Goal: Task Accomplishment & Management: Manage account settings

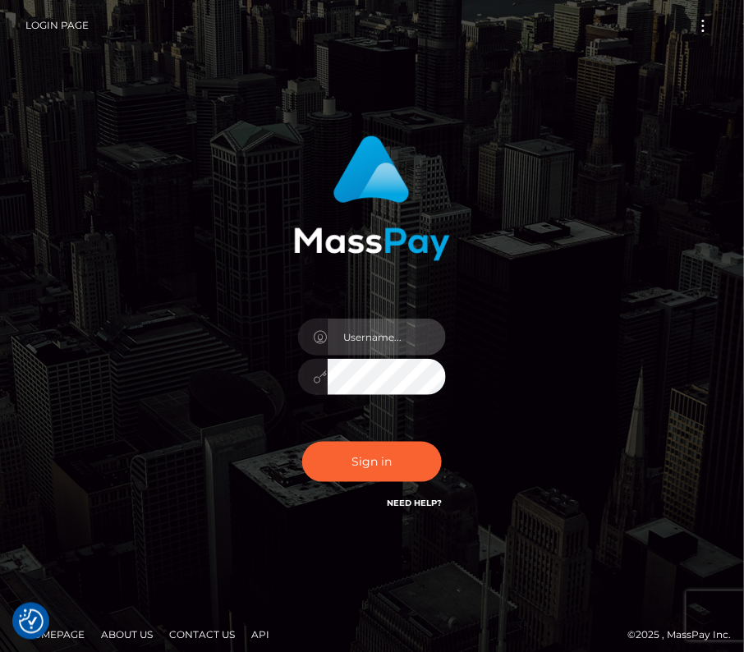
click at [398, 332] on input "text" at bounding box center [387, 337] width 118 height 37
type input "kateo"
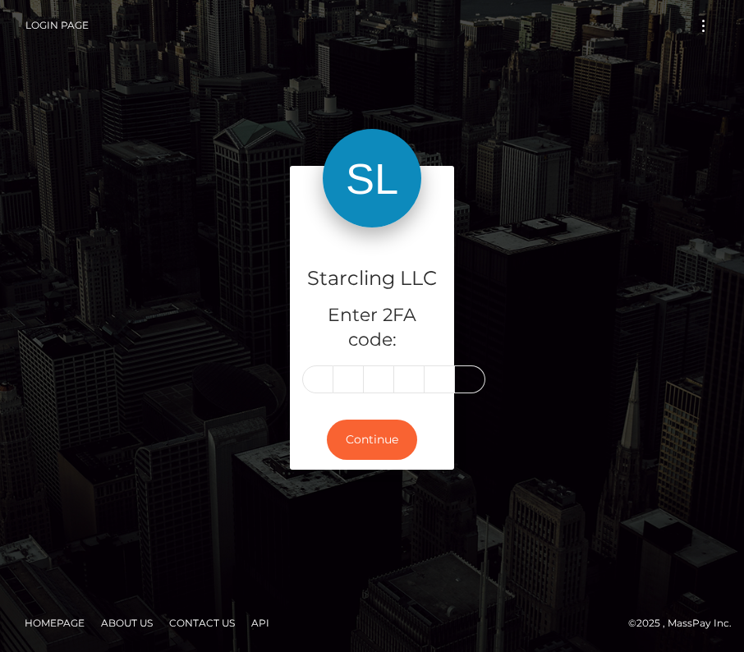
type input "6"
type input "8"
type input "1"
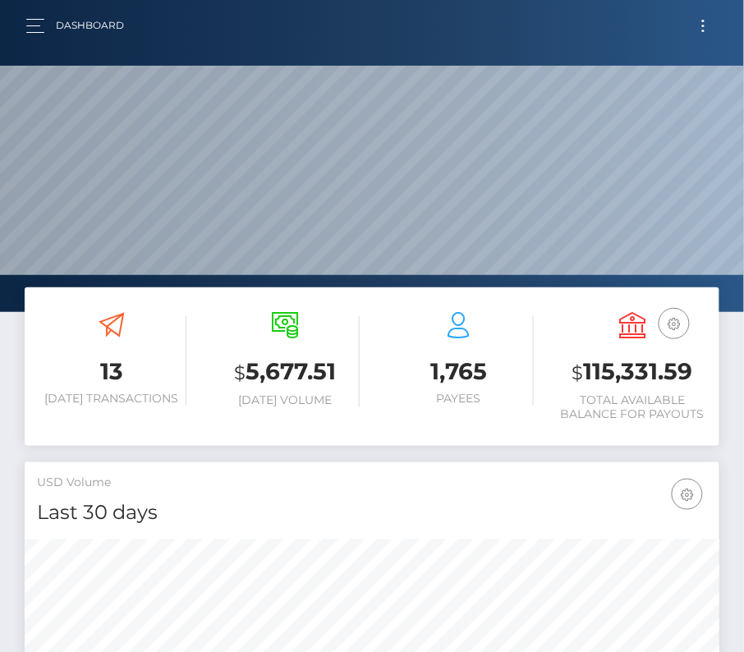
scroll to position [291, 335]
click at [699, 18] on button "Toggle navigation" at bounding box center [703, 26] width 30 height 22
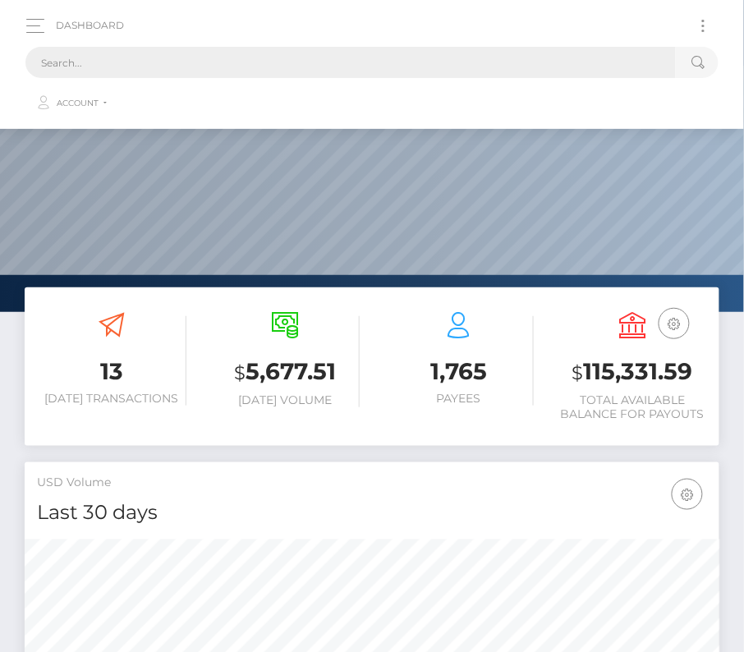
click at [338, 57] on input "text" at bounding box center [350, 62] width 651 height 31
paste input "19732"
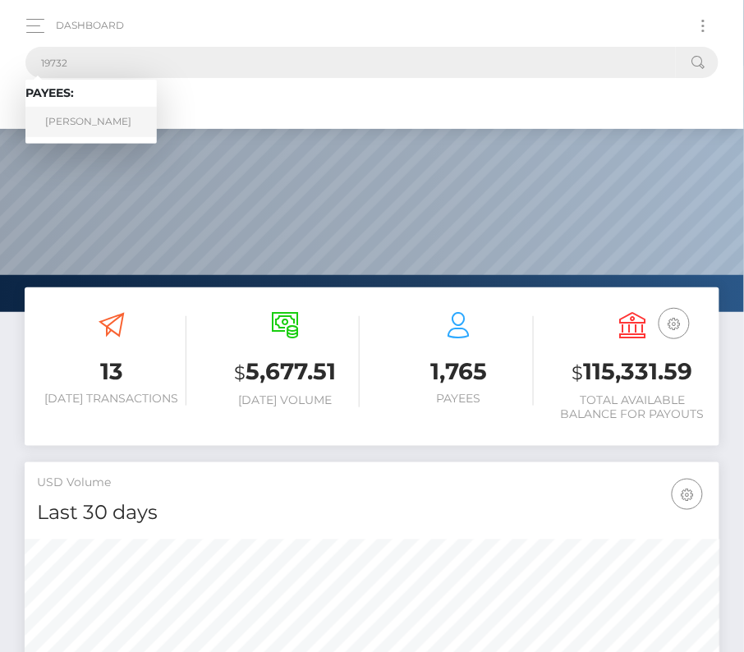
type input "19732"
click at [99, 114] on link "Alexander Tallman" at bounding box center [90, 122] width 131 height 30
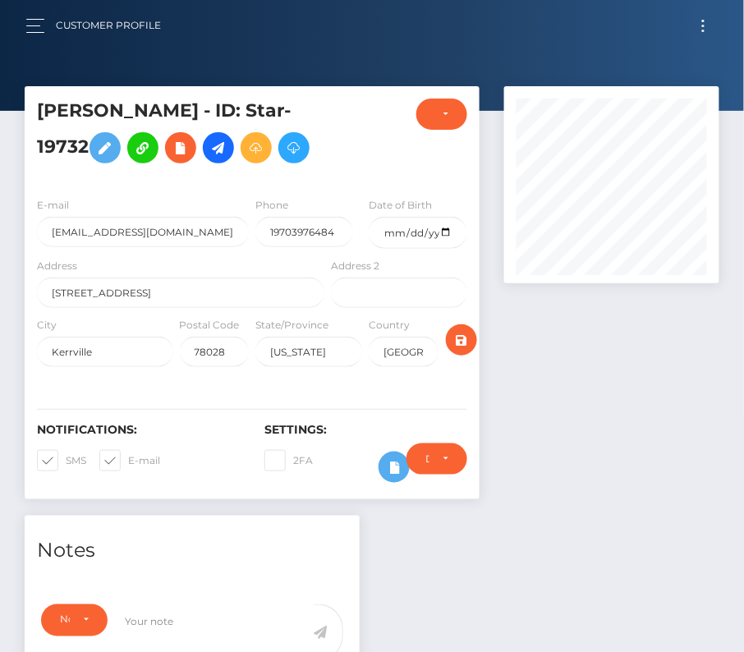
scroll to position [197, 215]
click at [66, 456] on span at bounding box center [66, 460] width 0 height 12
click at [66, 456] on input "SMS" at bounding box center [71, 455] width 11 height 11
checkbox input "false"
click at [128, 456] on span at bounding box center [128, 460] width 0 height 12
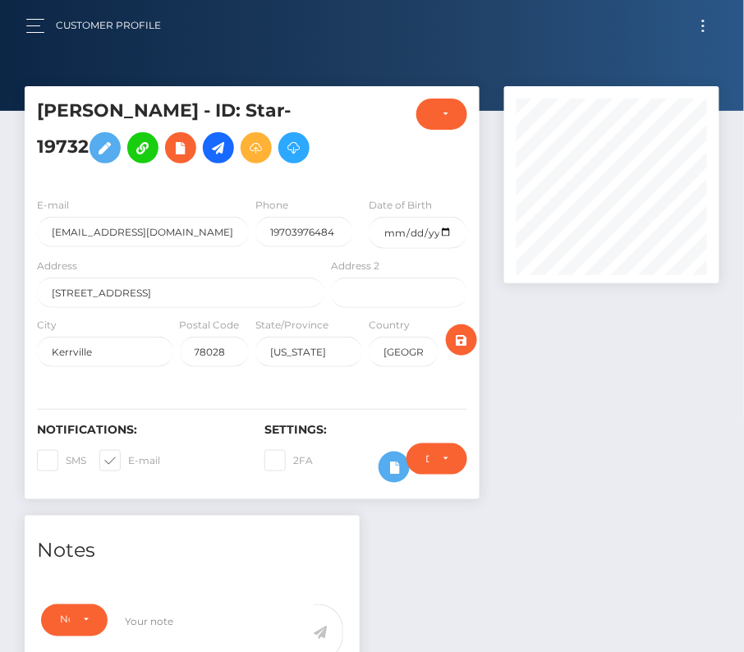
click at [128, 456] on input "E-mail" at bounding box center [133, 455] width 11 height 11
checkbox input "false"
click at [443, 232] on input "date" at bounding box center [418, 233] width 98 height 32
type input "1999-10-16"
click at [456, 343] on icon "submit" at bounding box center [462, 340] width 20 height 21
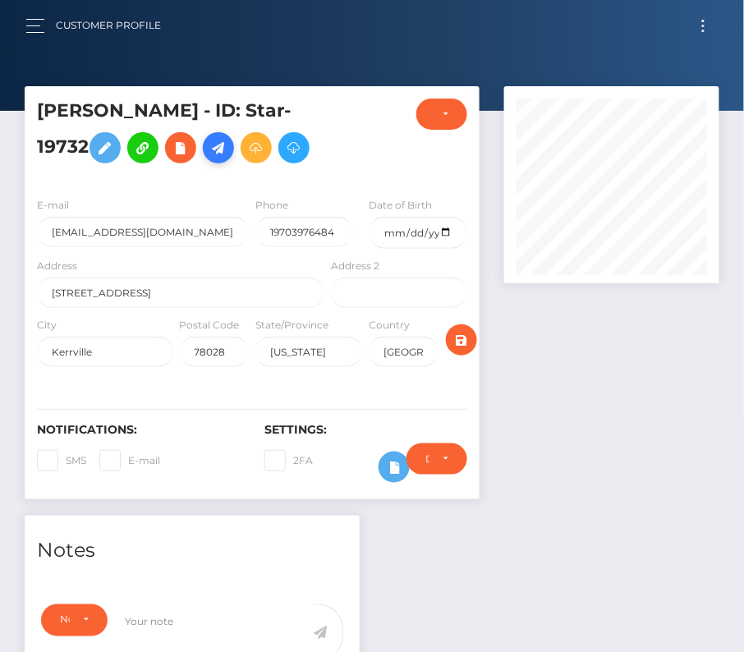
click at [222, 146] on icon at bounding box center [219, 148] width 20 height 21
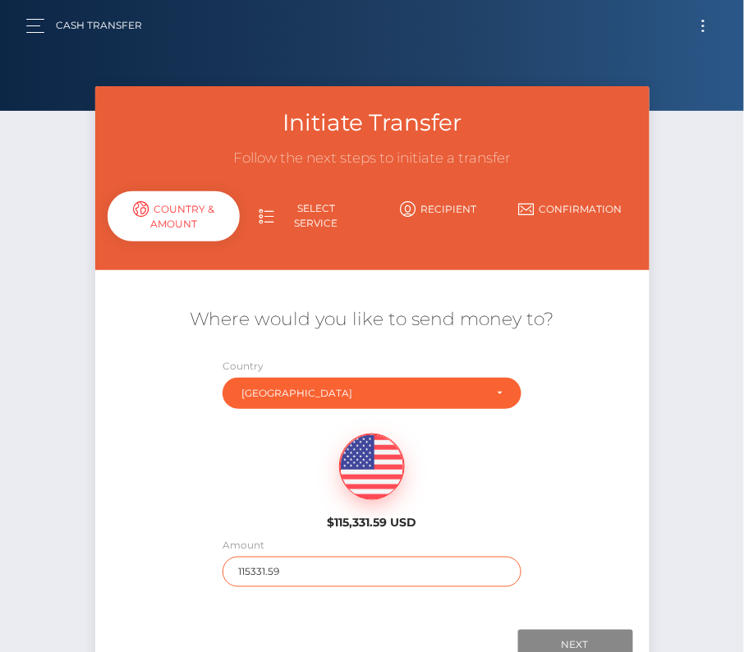
click at [244, 570] on input "115331.59" at bounding box center [372, 572] width 299 height 30
type input "1037"
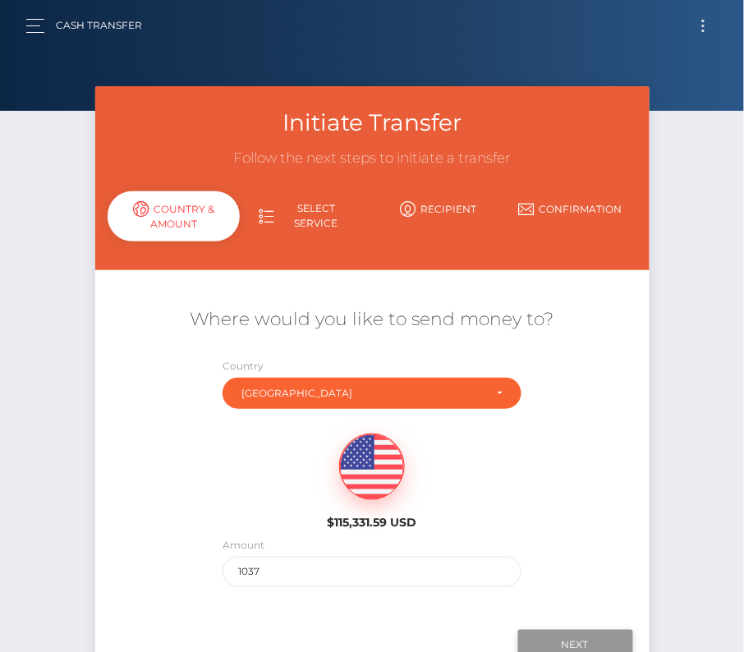
click at [571, 642] on input "Next" at bounding box center [575, 645] width 115 height 31
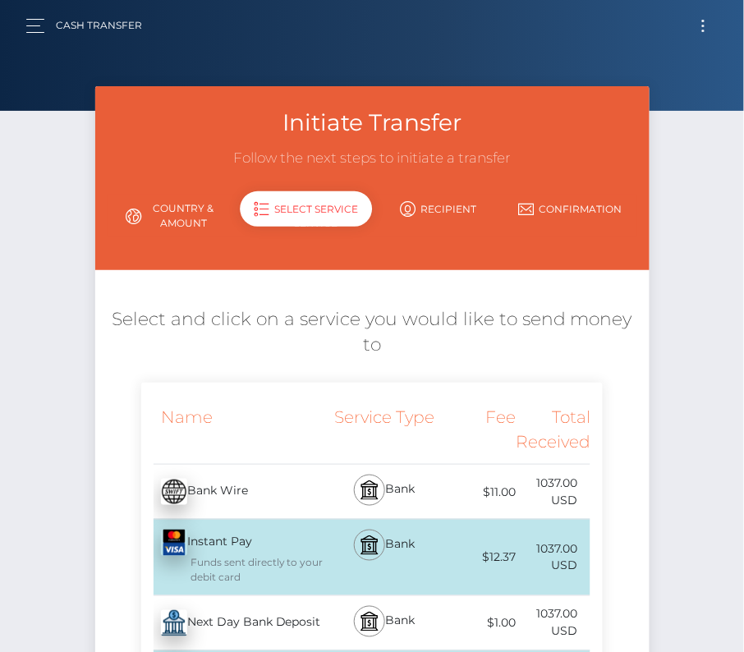
click at [242, 626] on div "Next Day Bank Deposit - USD" at bounding box center [234, 624] width 187 height 46
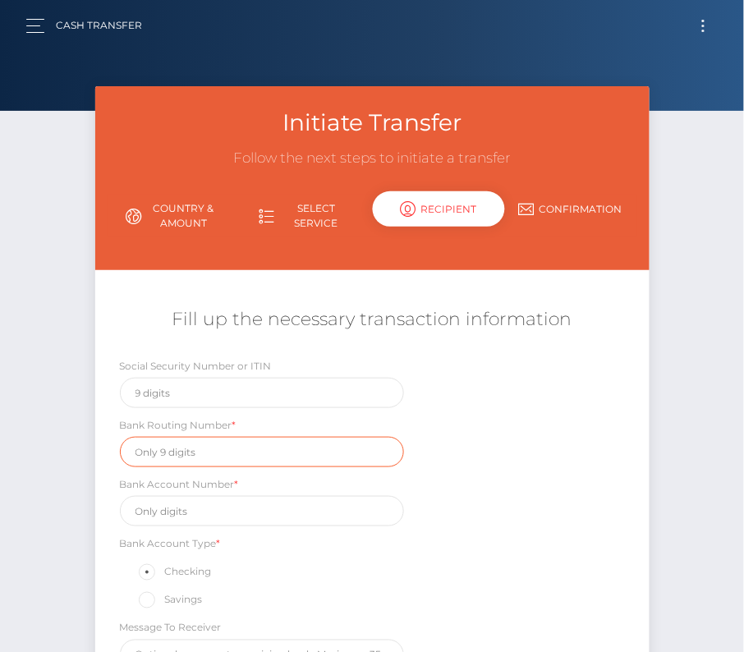
click at [177, 446] on input "text" at bounding box center [262, 452] width 284 height 30
paste input "102000076"
type input "102000076"
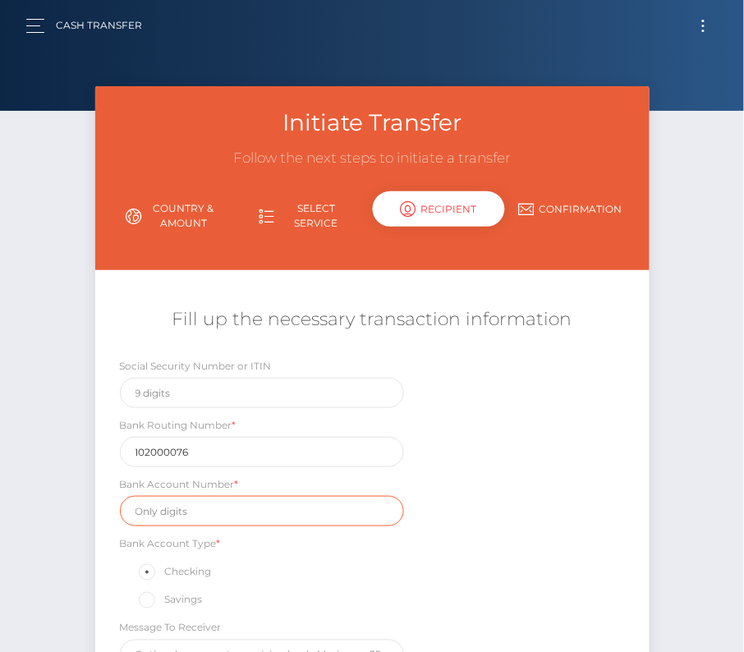
click at [188, 522] on input "text" at bounding box center [262, 511] width 284 height 30
paste input "3384764548"
type input "3384764548"
click at [522, 548] on div "Social Security Number or ITIN Bank Routing Number * 102000076 Bank Account Num…" at bounding box center [372, 517] width 555 height 321
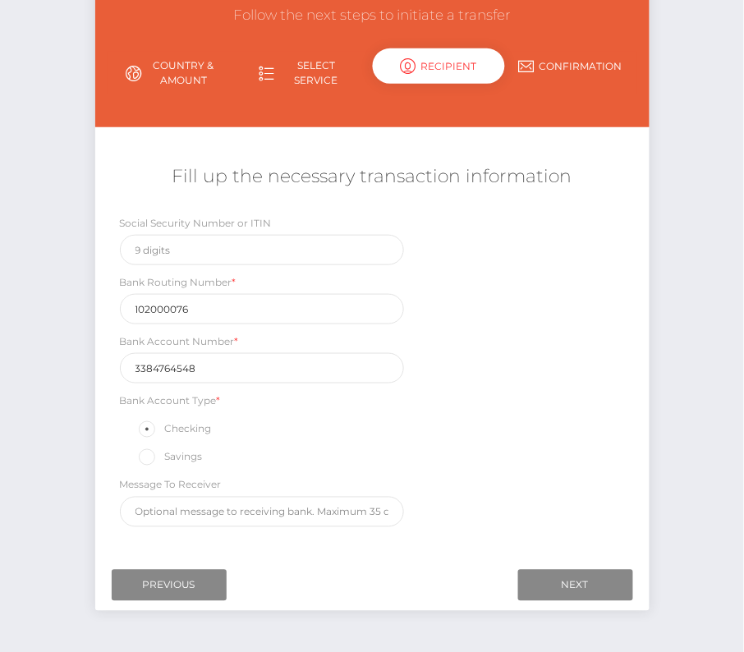
scroll to position [177, 0]
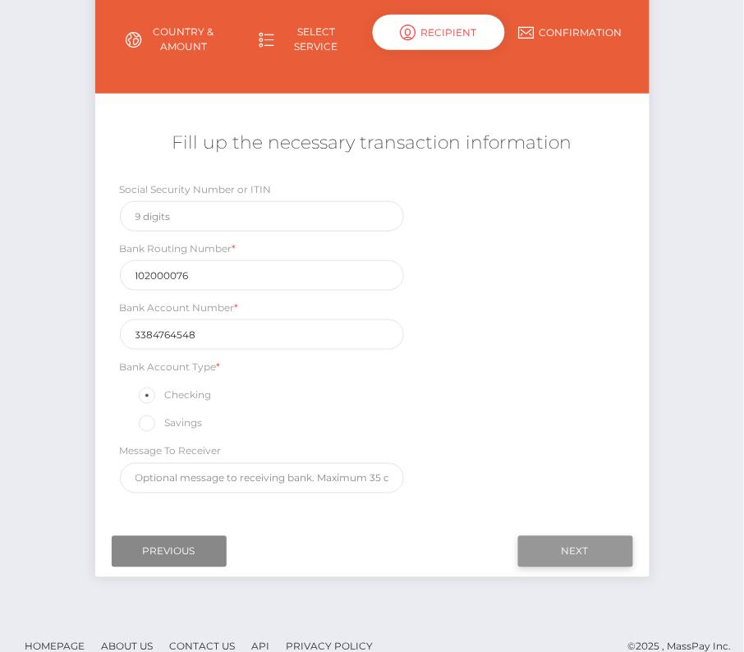
click at [551, 547] on input "Next" at bounding box center [575, 551] width 115 height 31
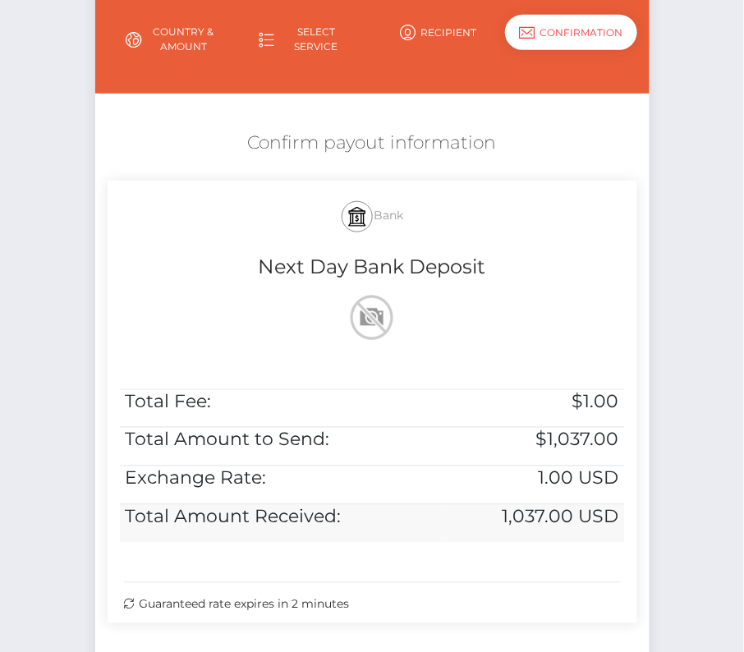
scroll to position [335, 0]
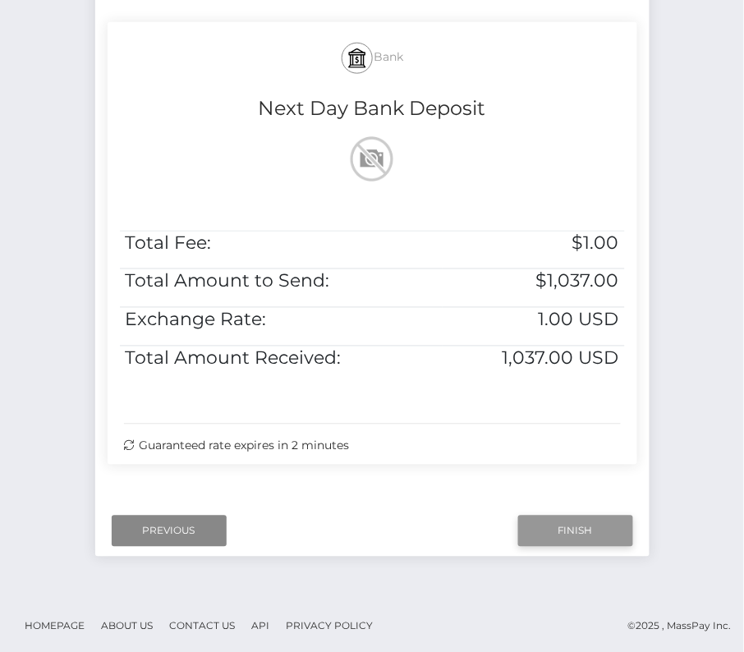
click at [589, 524] on input "Finish" at bounding box center [575, 531] width 115 height 31
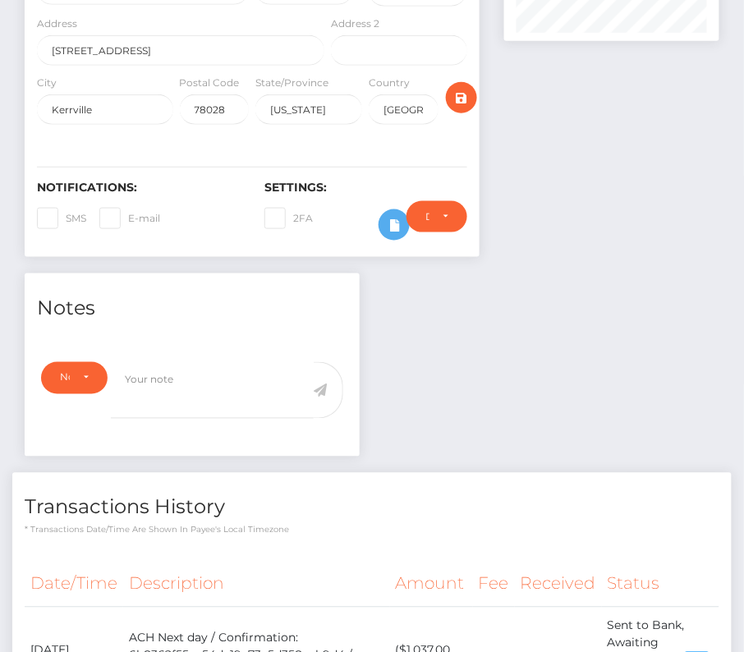
scroll to position [416, 0]
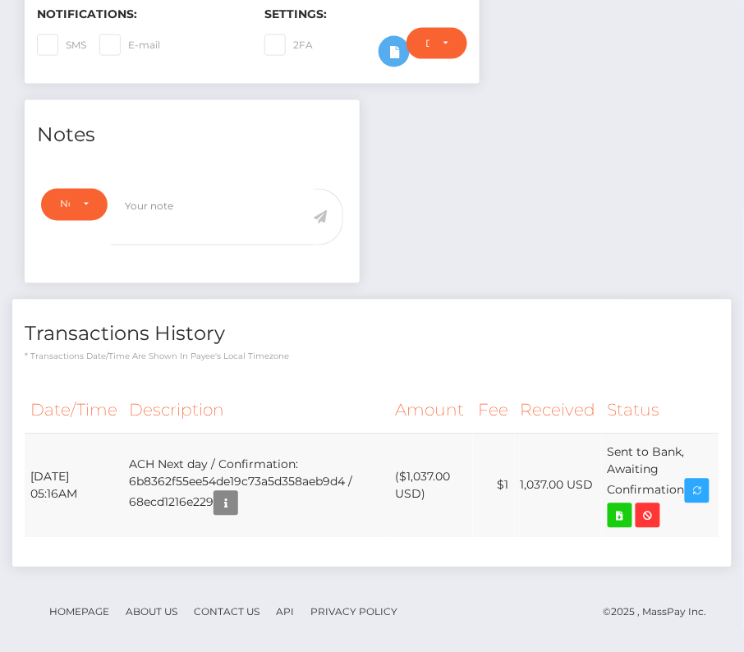
click at [29, 472] on td "October 13, 2025 05:16AM" at bounding box center [74, 486] width 99 height 104
drag, startPoint x: 25, startPoint y: 463, endPoint x: 690, endPoint y: 484, distance: 664.9
click at [690, 484] on tr "October 13, 2025 05:16AM ACH Next day / Confirmation: 6b8362f55ee54de19c73a5d35…" at bounding box center [372, 486] width 695 height 104
copy tr "October 13, 2025 05:16AM ACH Next day / Confirmation: 6b8362f55ee54de19c73a5d35…"
click at [630, 506] on icon at bounding box center [620, 516] width 20 height 21
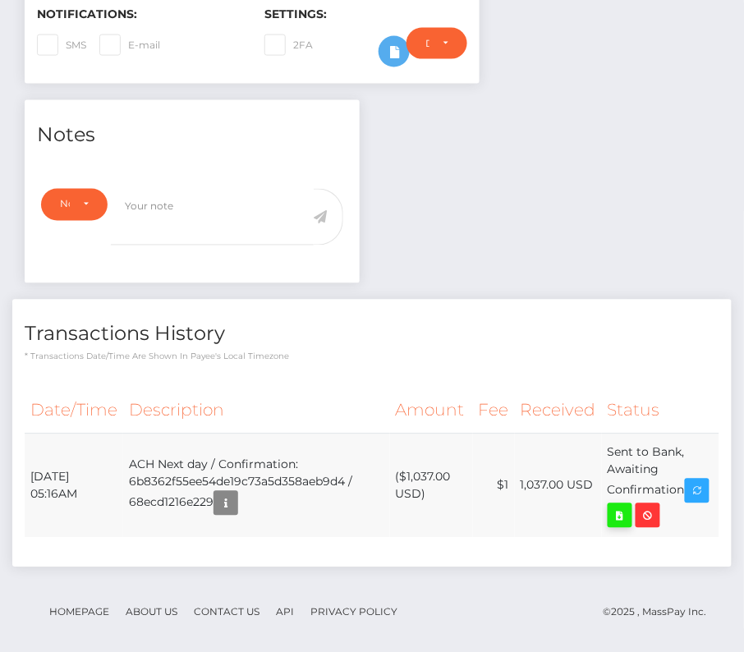
click at [0, 0] on div "Alexander Tallman - ID: Star-19732 CLOSED ACTIVE E-mail" at bounding box center [372, 168] width 744 height 995
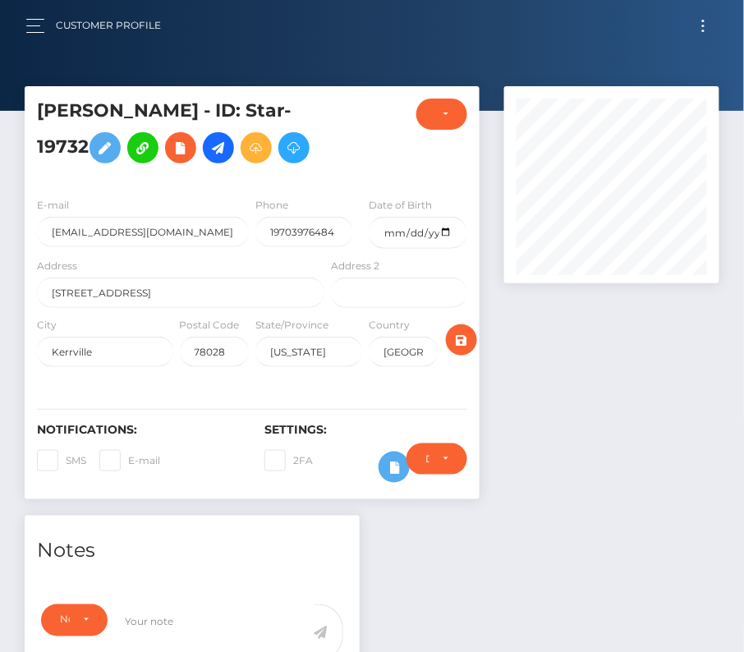
click at [707, 25] on button "Toggle navigation" at bounding box center [703, 26] width 30 height 22
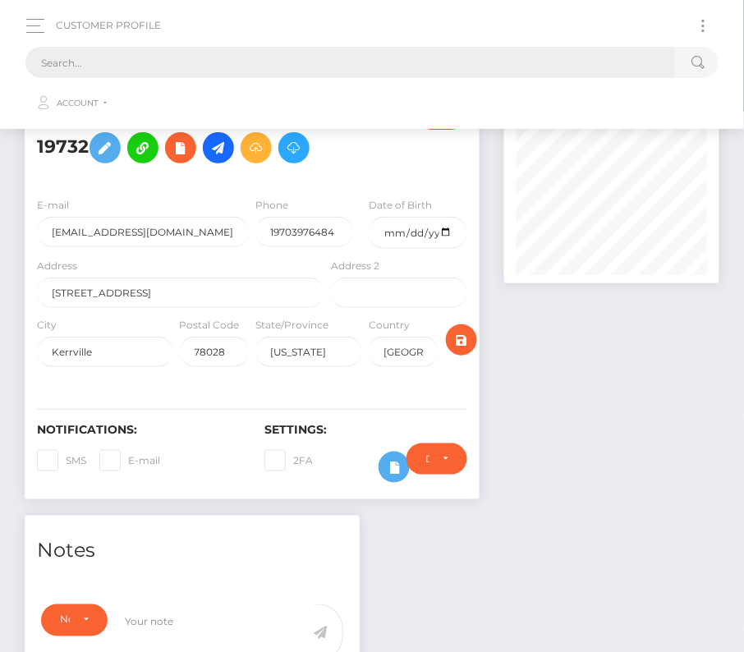
click at [249, 53] on input "text" at bounding box center [350, 62] width 651 height 31
paste input "2138434"
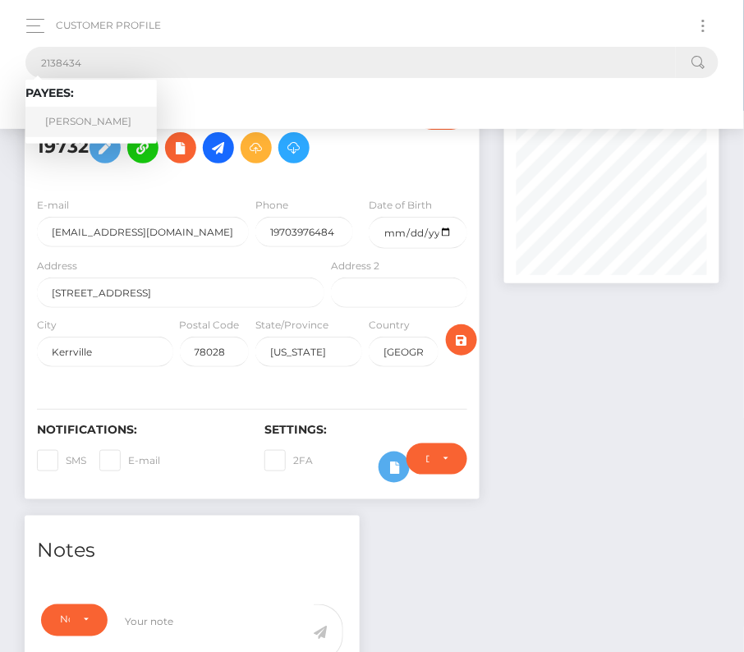
type input "2138434"
click at [84, 117] on link "William Busarello" at bounding box center [90, 122] width 131 height 30
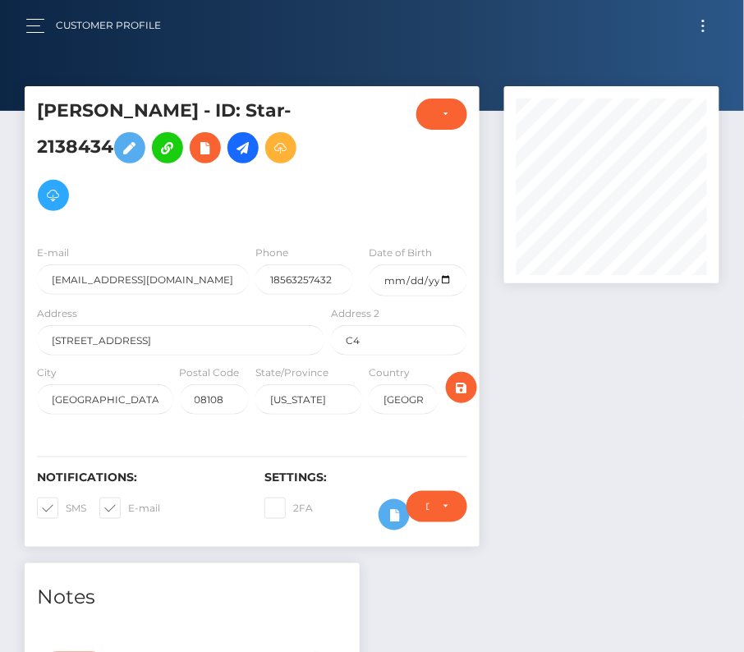
scroll to position [197, 215]
click at [444, 275] on input "date" at bounding box center [418, 281] width 98 height 32
type input "[DATE]"
click at [66, 502] on span at bounding box center [66, 508] width 0 height 12
click at [66, 499] on input "SMS" at bounding box center [71, 503] width 11 height 11
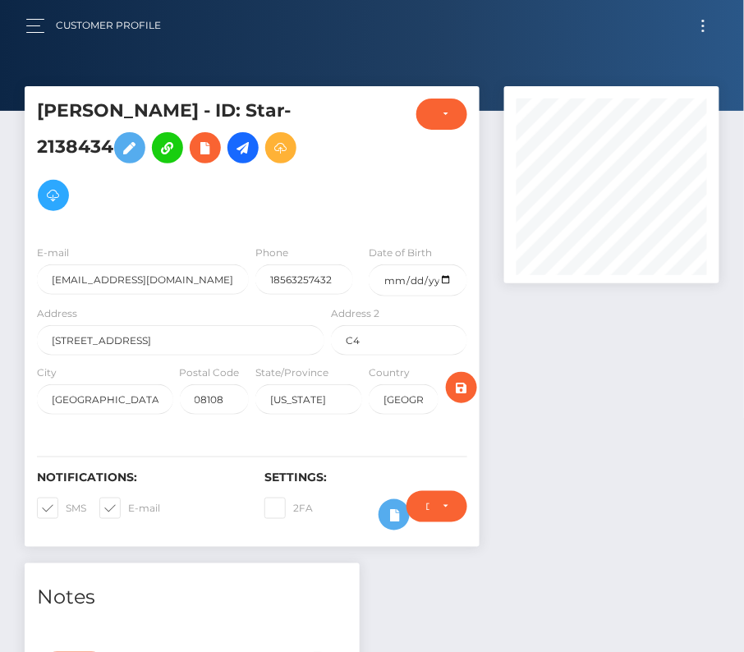
checkbox input "false"
click at [128, 503] on span at bounding box center [128, 508] width 0 height 12
click at [128, 503] on input "E-mail" at bounding box center [133, 503] width 11 height 11
checkbox input "false"
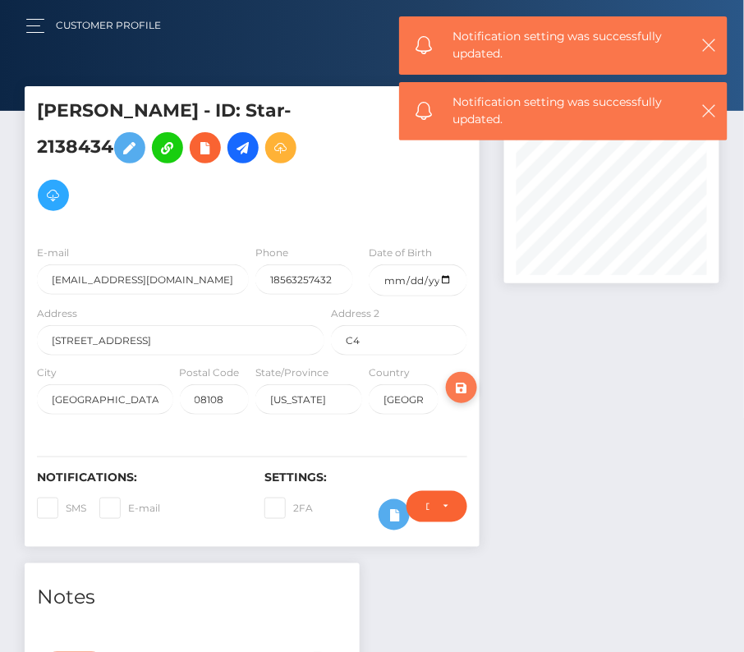
click at [464, 380] on icon "submit" at bounding box center [462, 388] width 20 height 21
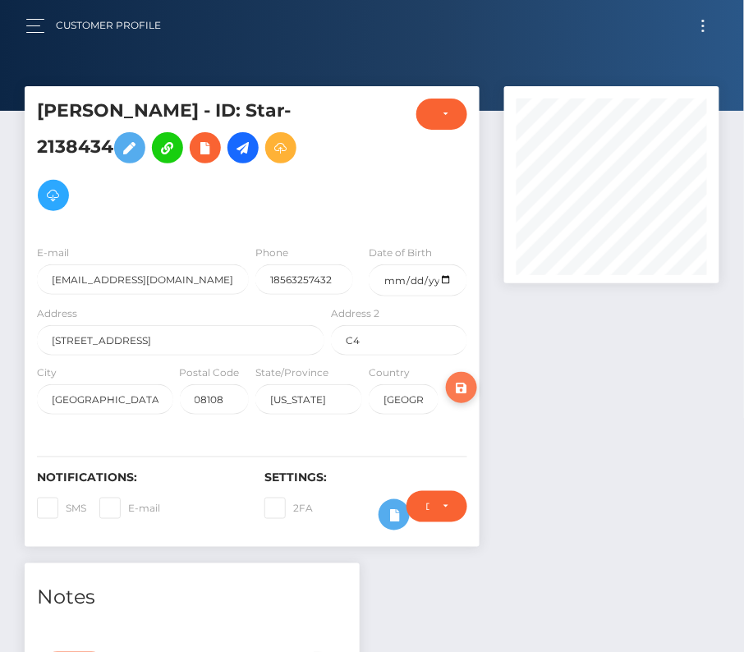
click at [463, 392] on icon "submit" at bounding box center [462, 388] width 20 height 21
click at [251, 151] on icon at bounding box center [243, 148] width 20 height 21
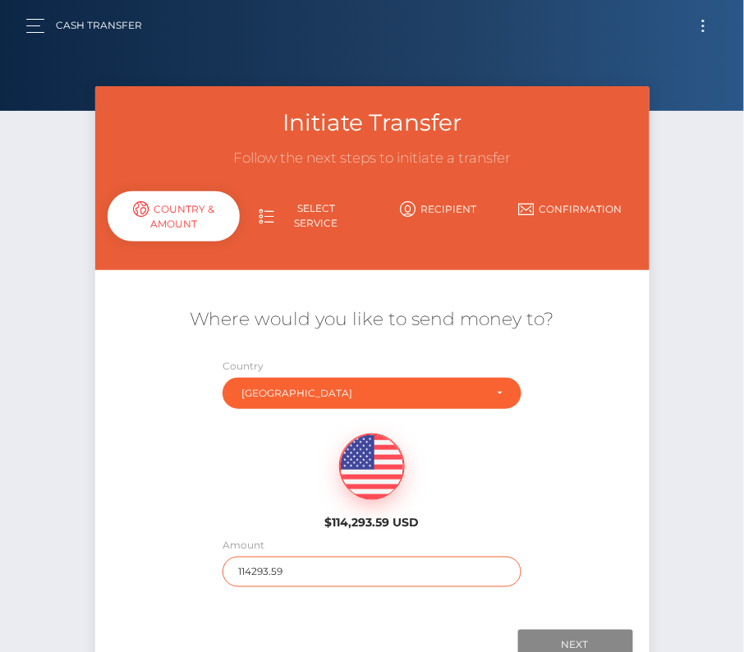
click at [275, 573] on input "114293.59" at bounding box center [372, 572] width 299 height 30
type input "328"
click at [186, 495] on div "$114,293.59 USD" at bounding box center [372, 476] width 555 height 119
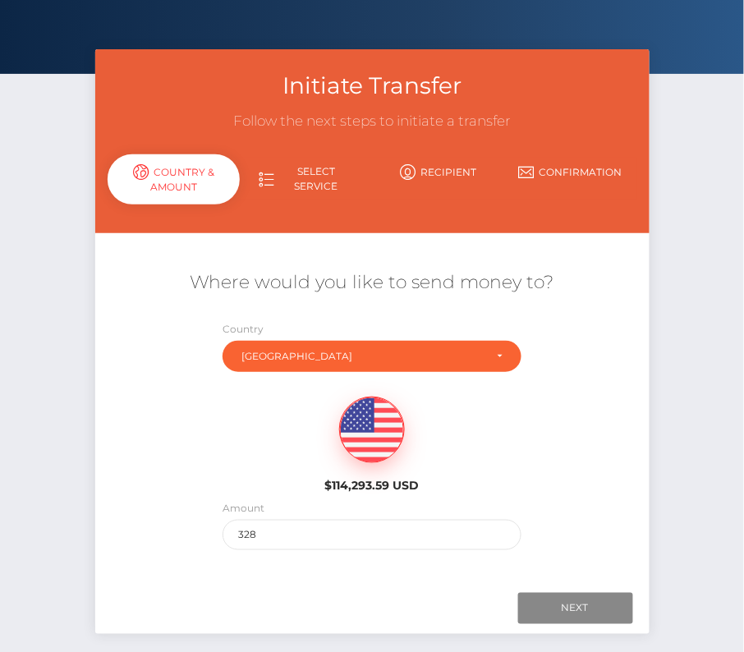
scroll to position [53, 0]
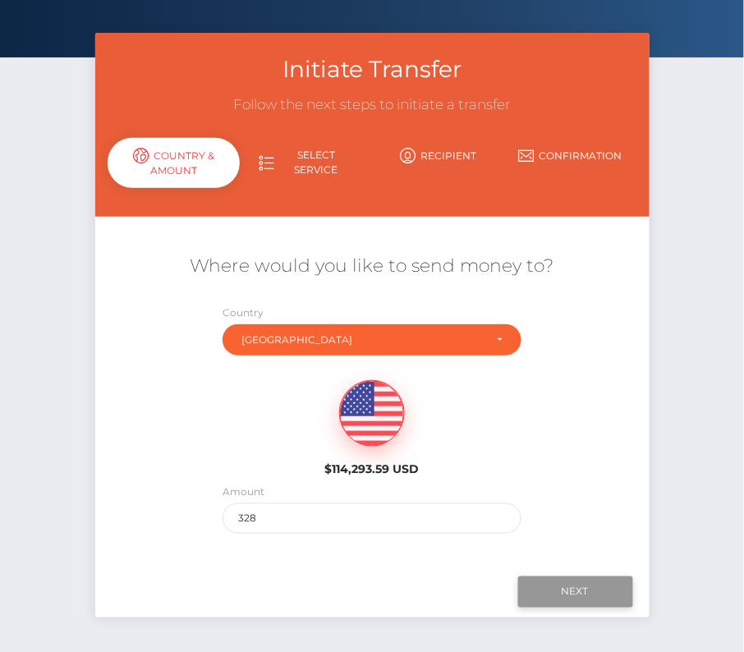
click at [552, 595] on input "Next" at bounding box center [575, 592] width 115 height 31
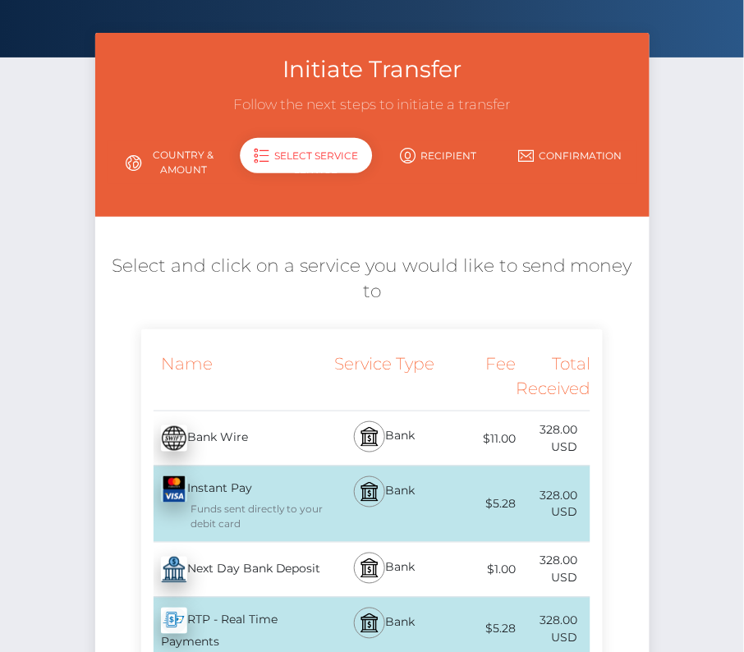
click at [268, 573] on div "Next Day Bank Deposit - USD" at bounding box center [234, 570] width 187 height 46
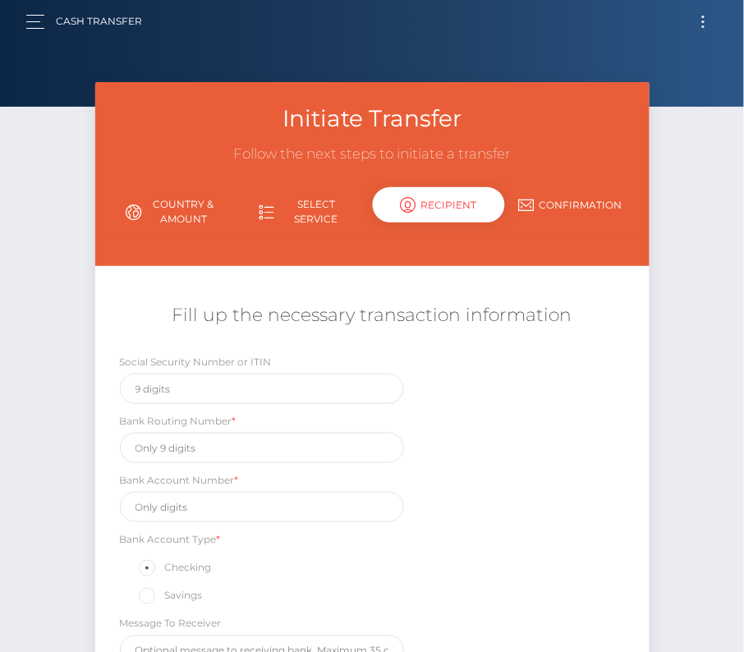
scroll to position [0, 0]
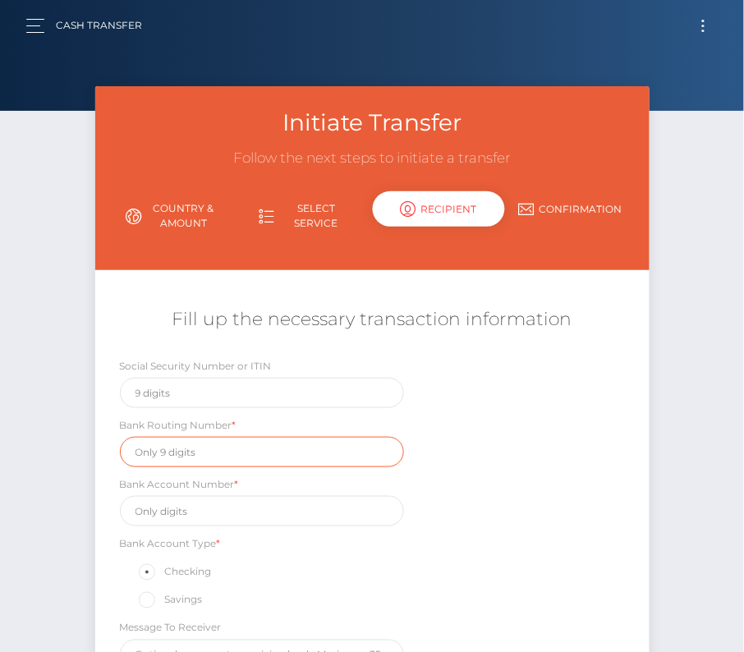
click at [153, 447] on input "text" at bounding box center [262, 452] width 284 height 30
paste input "031201360"
type input "031201360"
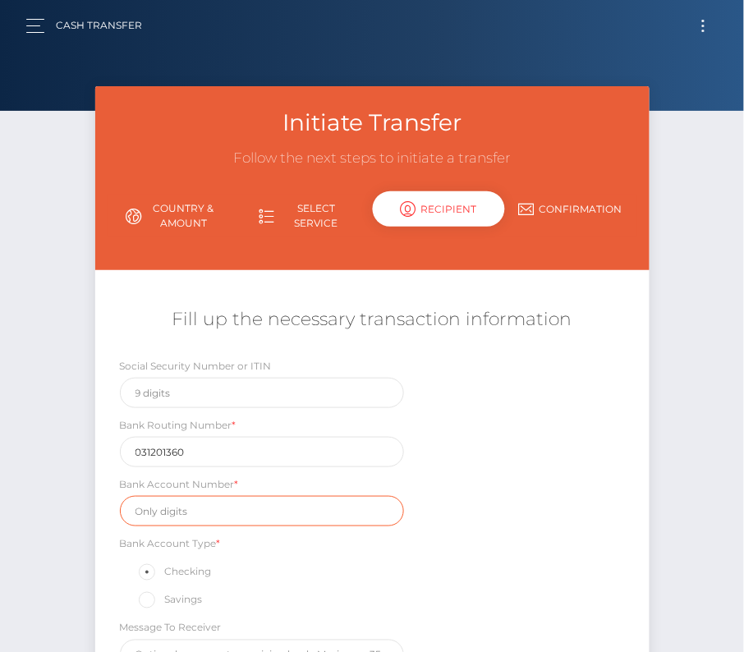
click at [185, 510] on input "text" at bounding box center [262, 511] width 284 height 30
paste input "4284552548"
type input "4284552548"
click at [517, 529] on div "Social Security Number or ITIN Bank Routing Number * 031201360 Bank Account Num…" at bounding box center [372, 517] width 555 height 321
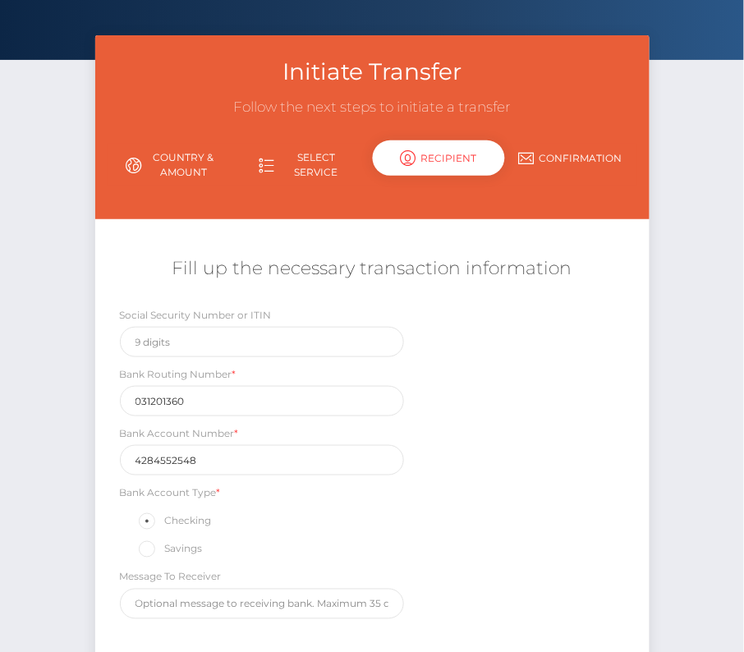
scroll to position [104, 0]
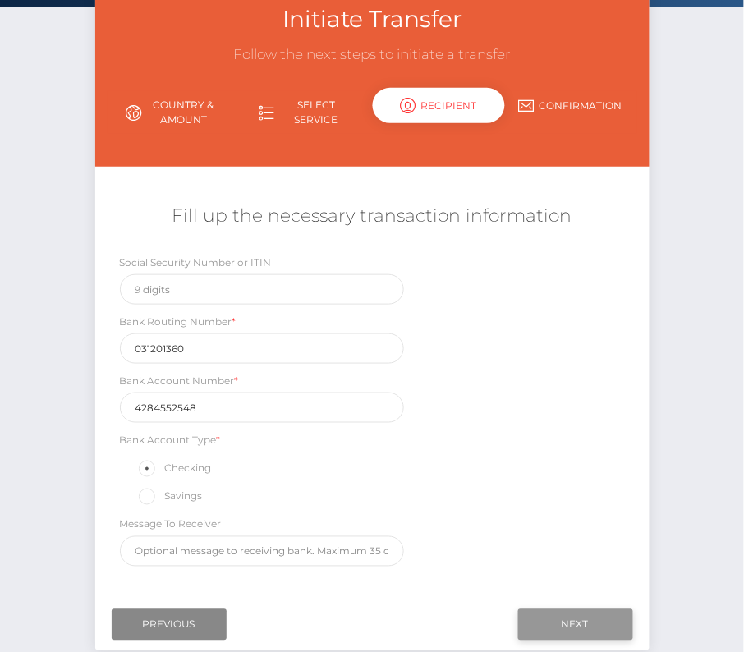
click at [602, 612] on input "Next" at bounding box center [575, 625] width 115 height 31
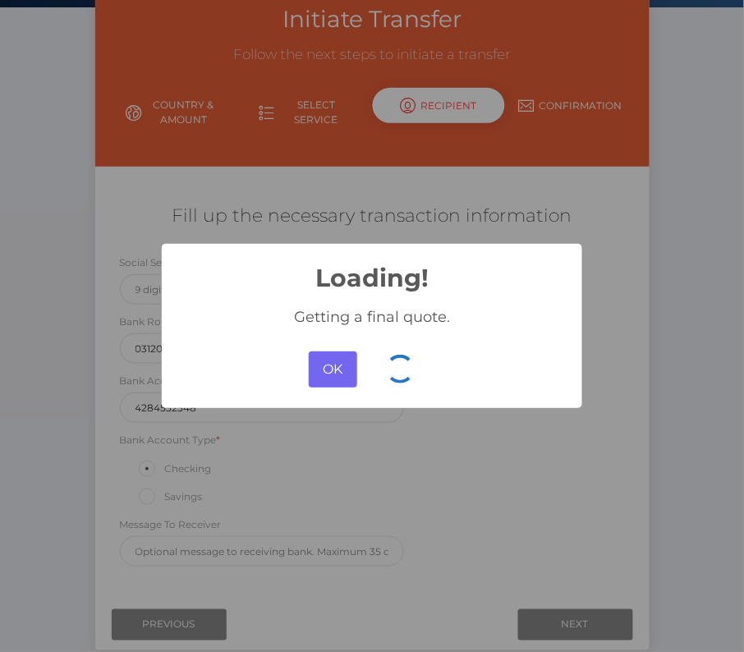
click at [340, 370] on button "OK" at bounding box center [333, 370] width 48 height 36
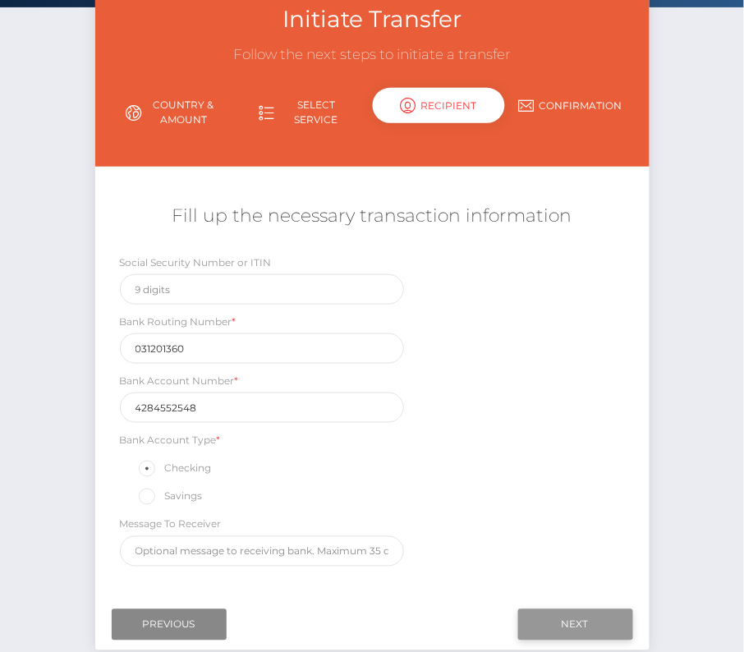
click at [570, 615] on input "Next" at bounding box center [575, 625] width 115 height 31
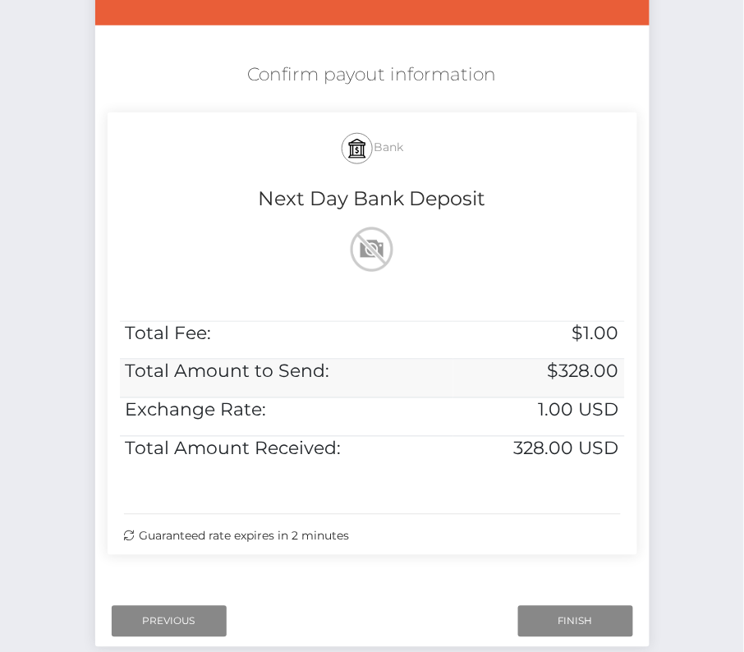
scroll to position [335, 0]
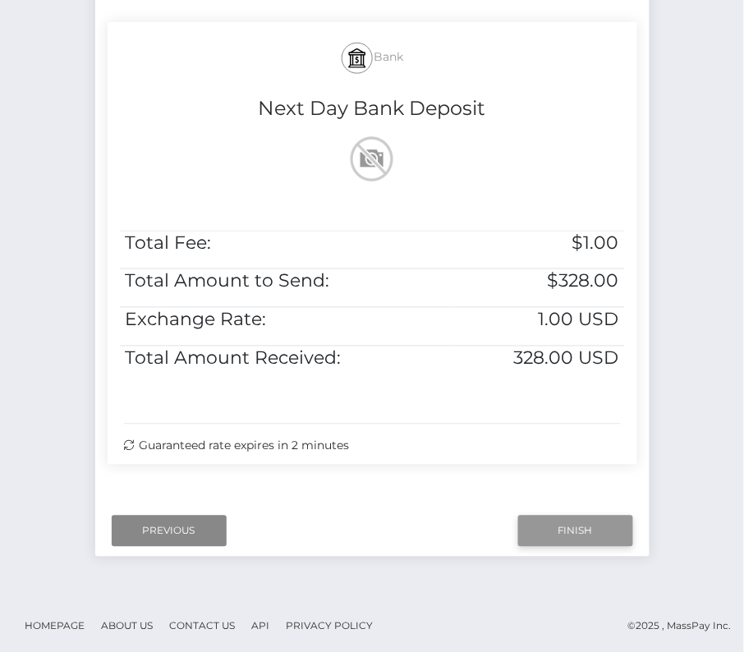
click at [591, 528] on input "Finish" at bounding box center [575, 531] width 115 height 31
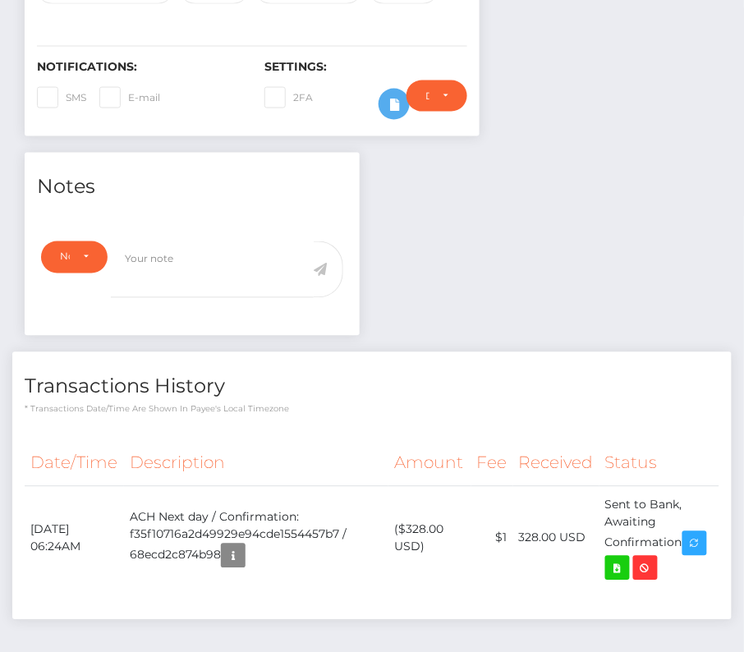
scroll to position [440, 0]
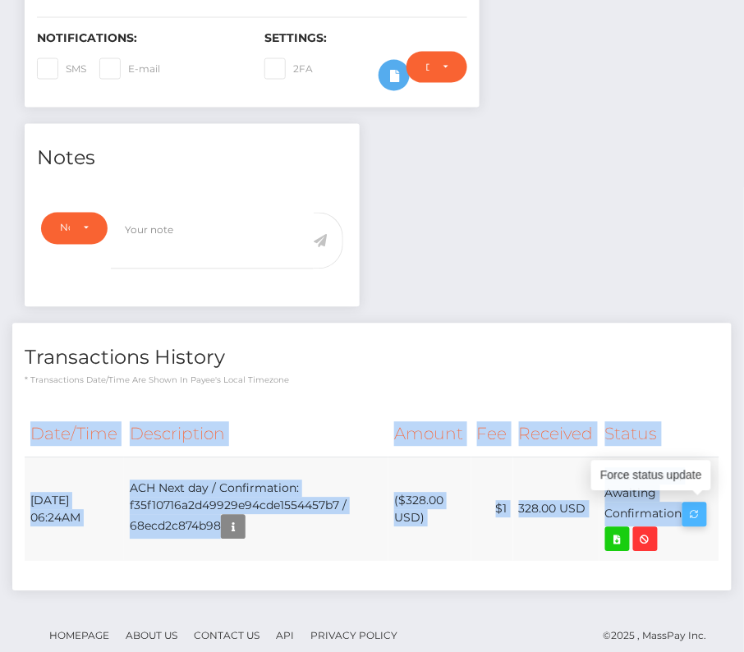
drag, startPoint x: 21, startPoint y: 493, endPoint x: 691, endPoint y: 513, distance: 670.7
click at [691, 513] on div "Date/Time Description Amount Fee Received Status" at bounding box center [372, 495] width 720 height 191
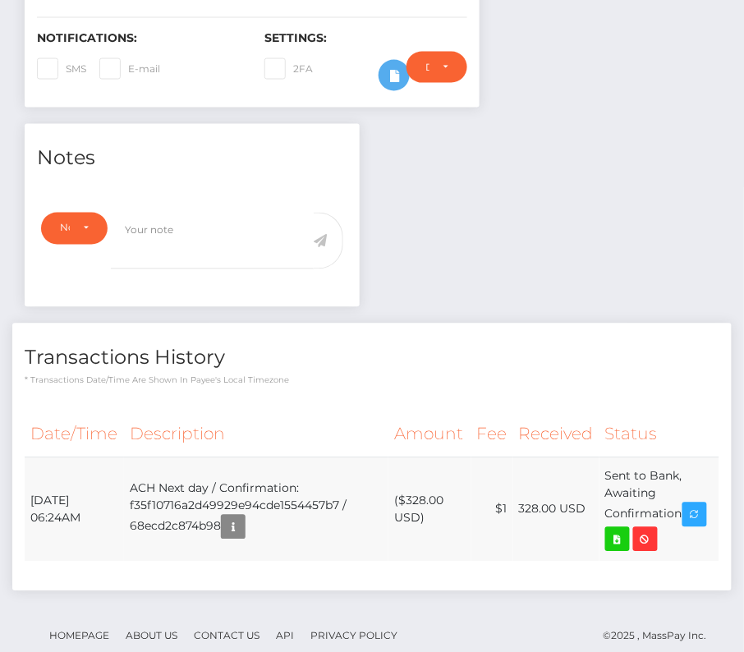
click at [53, 504] on td "October 13, 2025 06:24AM" at bounding box center [74, 510] width 99 height 104
drag, startPoint x: 31, startPoint y: 492, endPoint x: 688, endPoint y: 512, distance: 657.5
click at [688, 512] on tr "October 13, 2025 06:24AM ACH Next day / Confirmation: f35f10716a2d49929e94cde15…" at bounding box center [372, 510] width 695 height 104
copy tr "October 13, 2025 06:24AM ACH Next day / Confirmation: f35f10716a2d49929e94cde15…"
click at [618, 540] on icon at bounding box center [618, 540] width 20 height 21
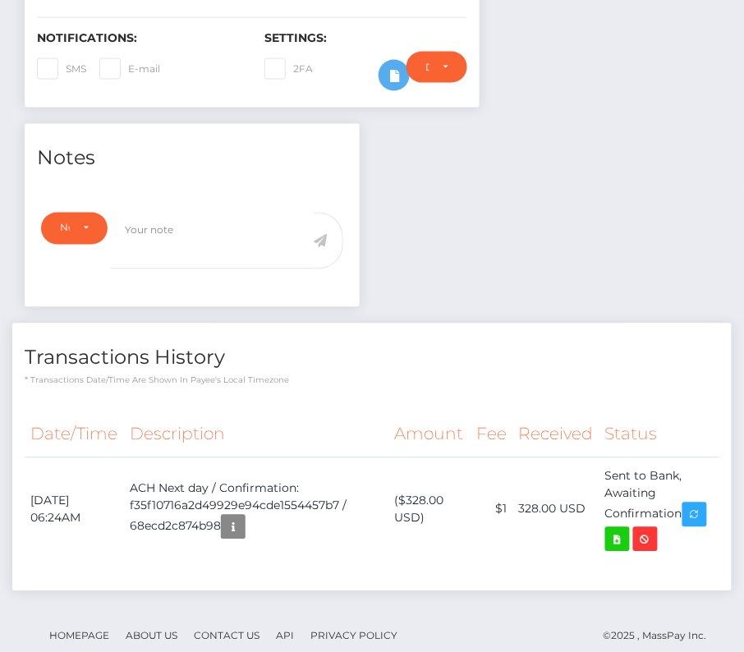
click at [291, 365] on h4 "Transactions History" at bounding box center [372, 358] width 695 height 29
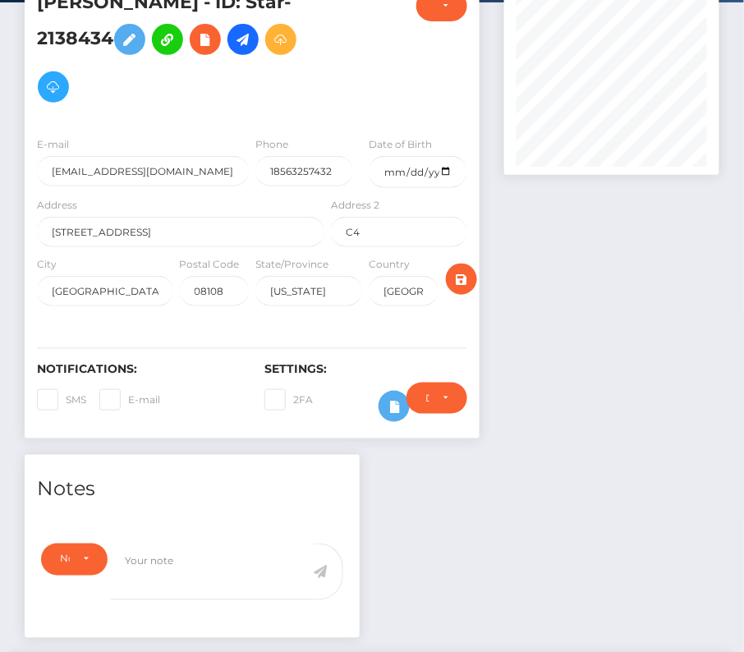
scroll to position [0, 0]
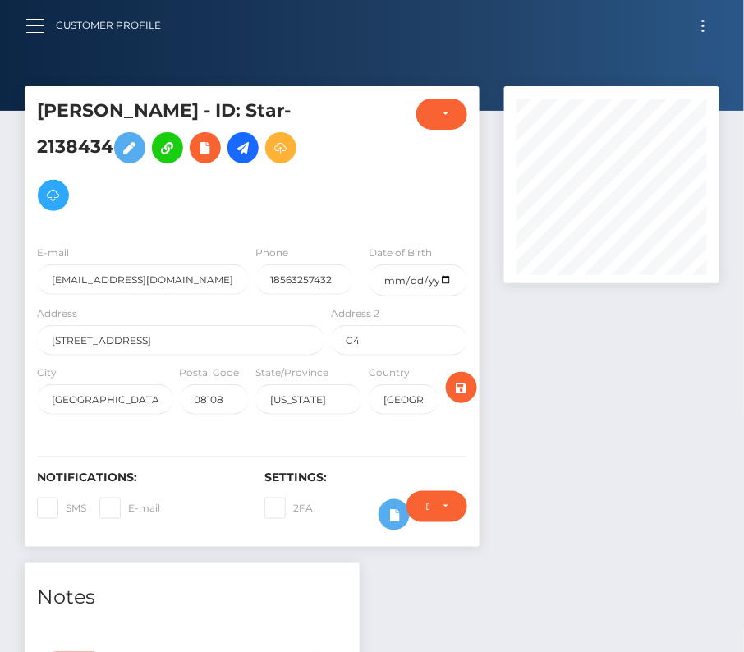
click at [39, 35] on button "button" at bounding box center [40, 26] width 30 height 22
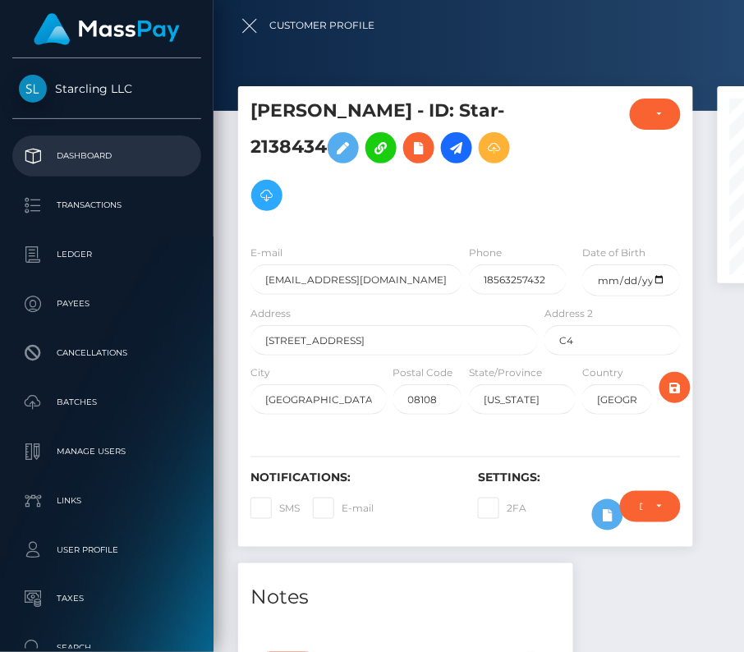
click at [69, 150] on p "Dashboard" at bounding box center [107, 156] width 176 height 25
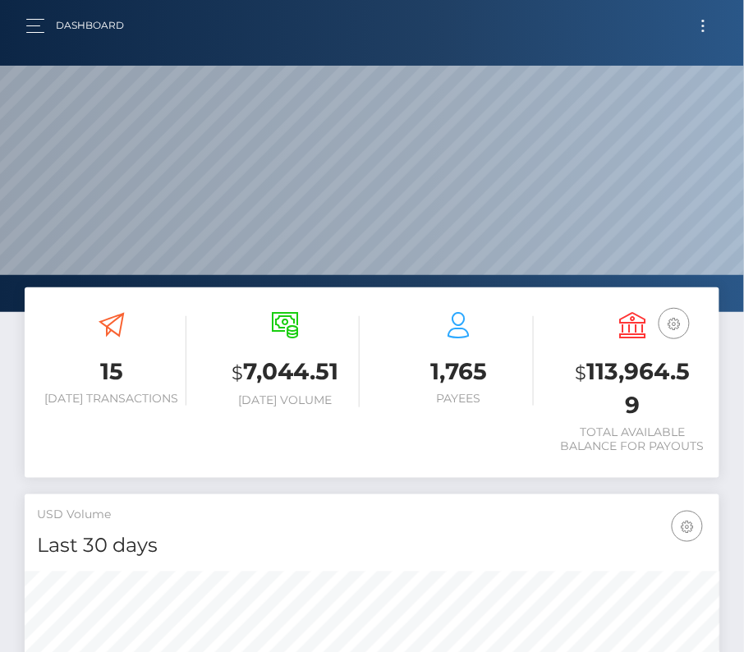
scroll to position [291, 335]
click at [26, 20] on button "button" at bounding box center [40, 26] width 30 height 22
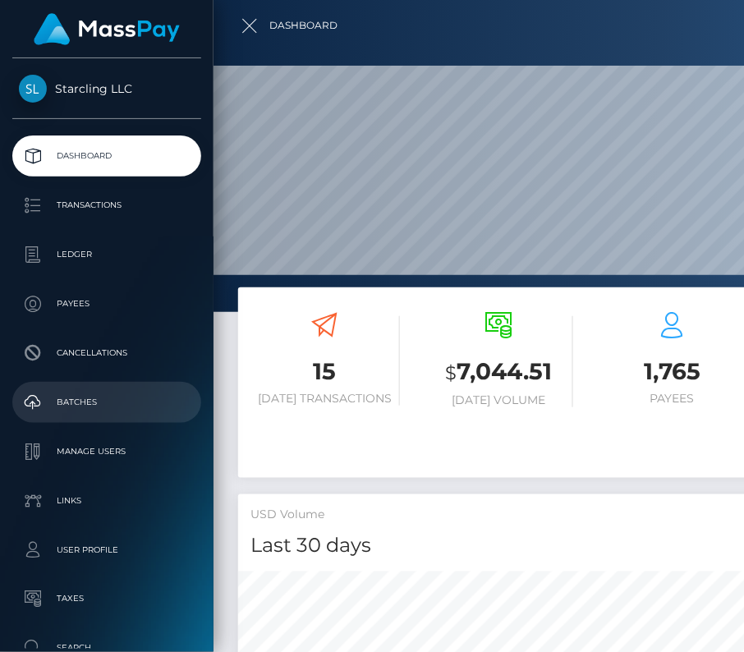
click at [76, 389] on link "Batches" at bounding box center [106, 402] width 189 height 41
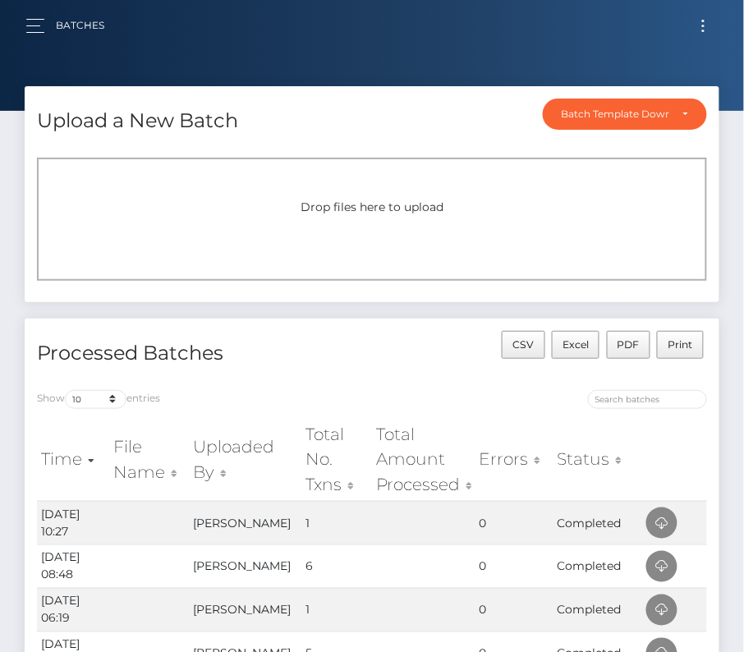
click at [705, 19] on button "Toggle navigation" at bounding box center [703, 26] width 30 height 22
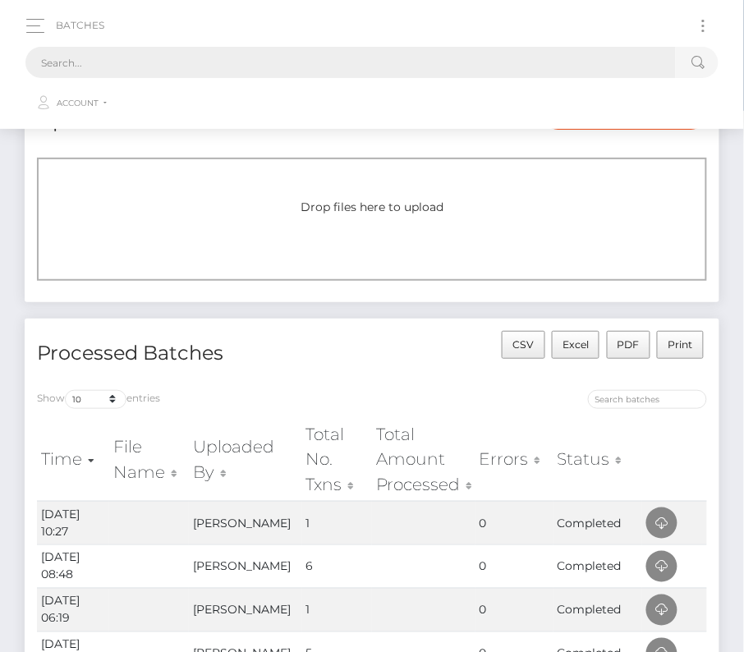
click at [285, 54] on input "text" at bounding box center [350, 62] width 651 height 31
paste input "57035"
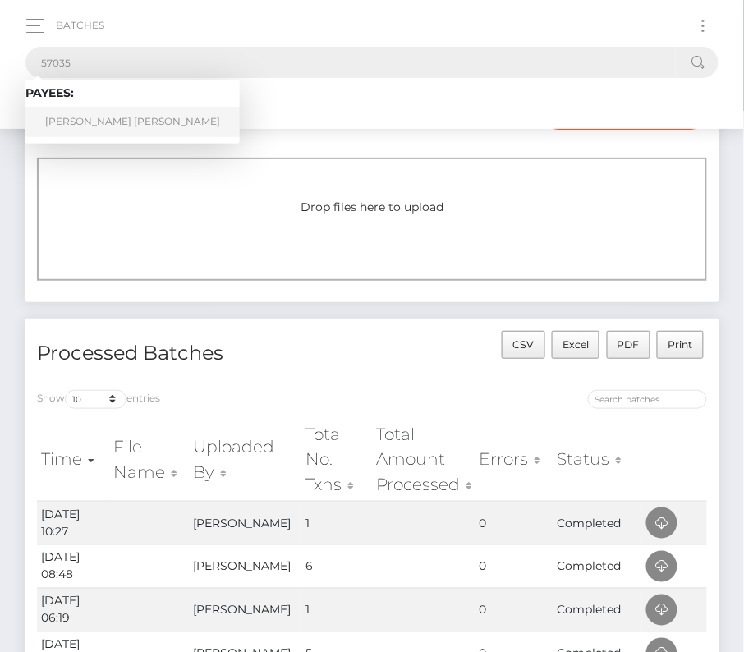
type input "57035"
click at [79, 116] on link "Adam Richard Green" at bounding box center [132, 122] width 214 height 30
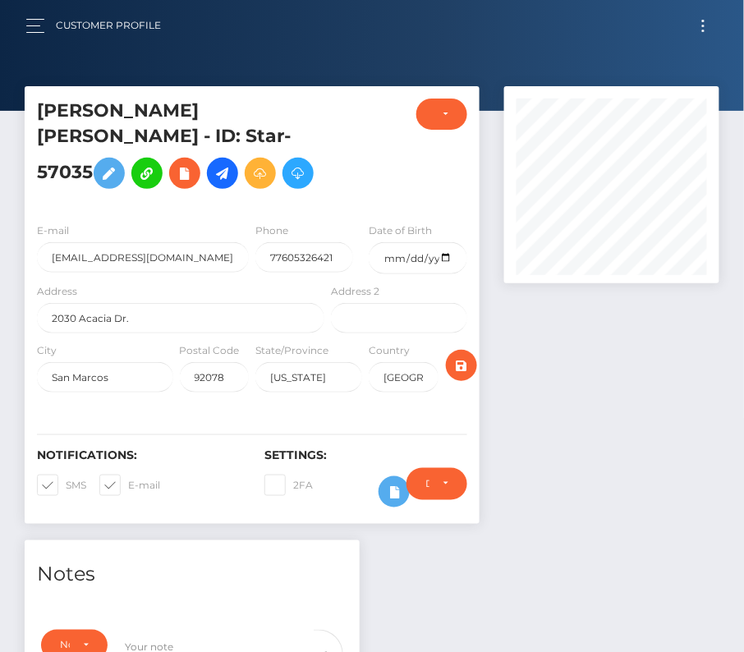
scroll to position [197, 215]
click at [452, 274] on input "date" at bounding box center [418, 258] width 98 height 32
type input "1984-12-12"
click at [66, 491] on span at bounding box center [66, 485] width 0 height 12
click at [66, 486] on input "SMS" at bounding box center [71, 480] width 11 height 11
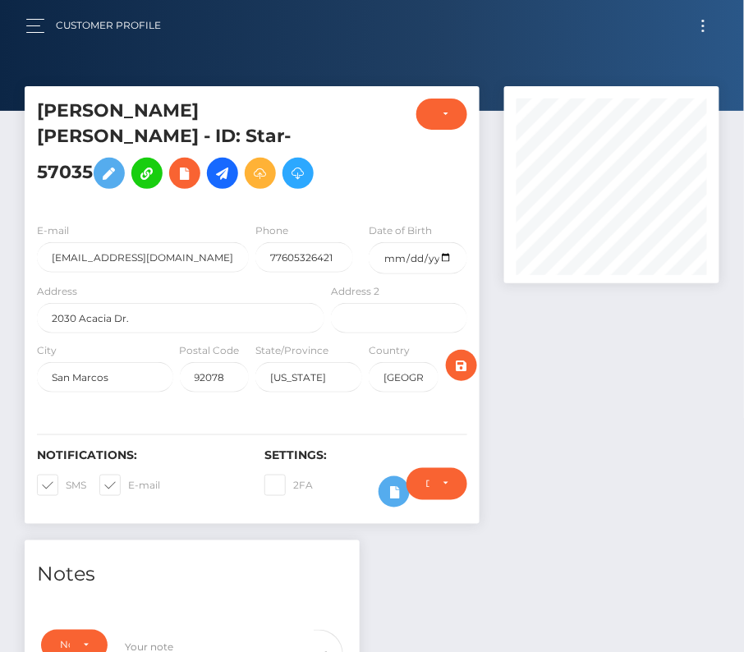
checkbox input "false"
click at [128, 491] on span at bounding box center [128, 485] width 0 height 12
click at [128, 486] on input "E-mail" at bounding box center [133, 480] width 11 height 11
checkbox input "false"
click at [463, 376] on icon "submit" at bounding box center [462, 366] width 20 height 21
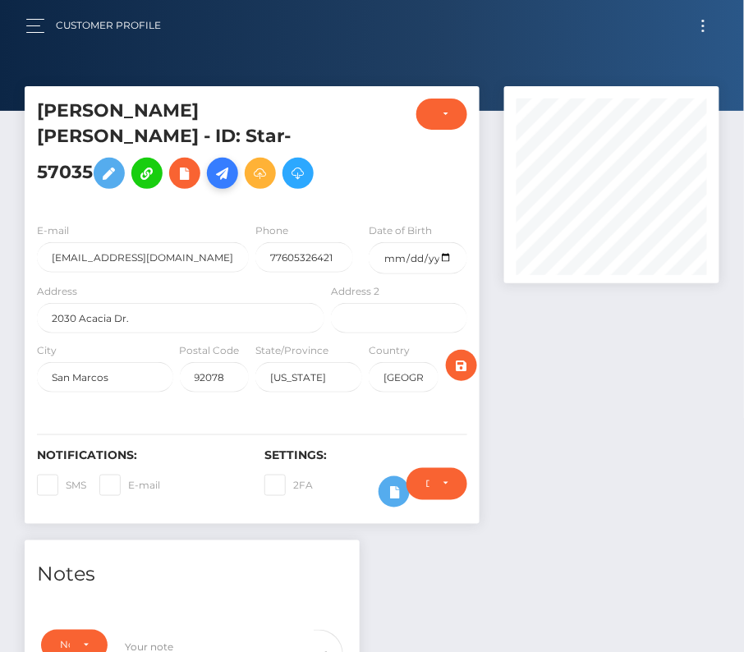
click at [232, 163] on icon at bounding box center [223, 173] width 20 height 21
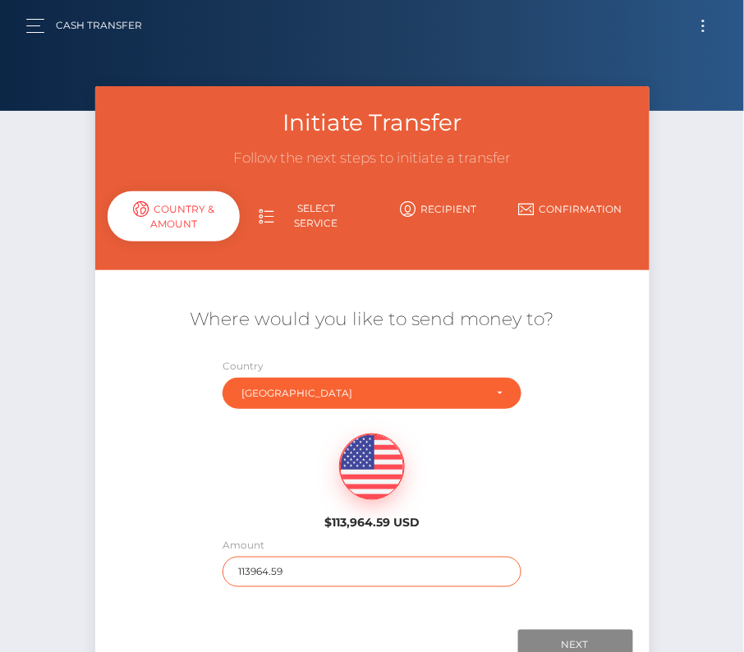
click at [299, 569] on input "113964.59" at bounding box center [372, 572] width 299 height 30
type input "2714"
click at [266, 504] on div "$113,964.59 USD" at bounding box center [372, 476] width 555 height 119
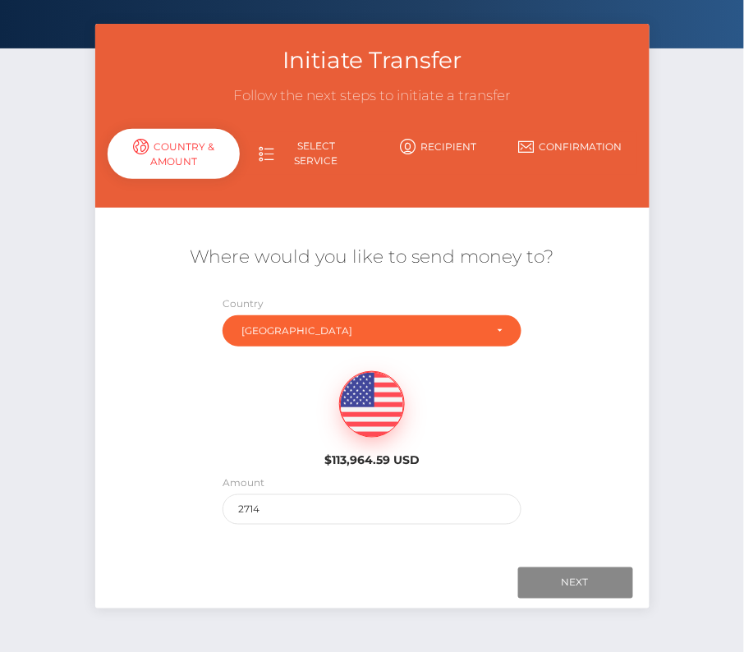
scroll to position [89, 0]
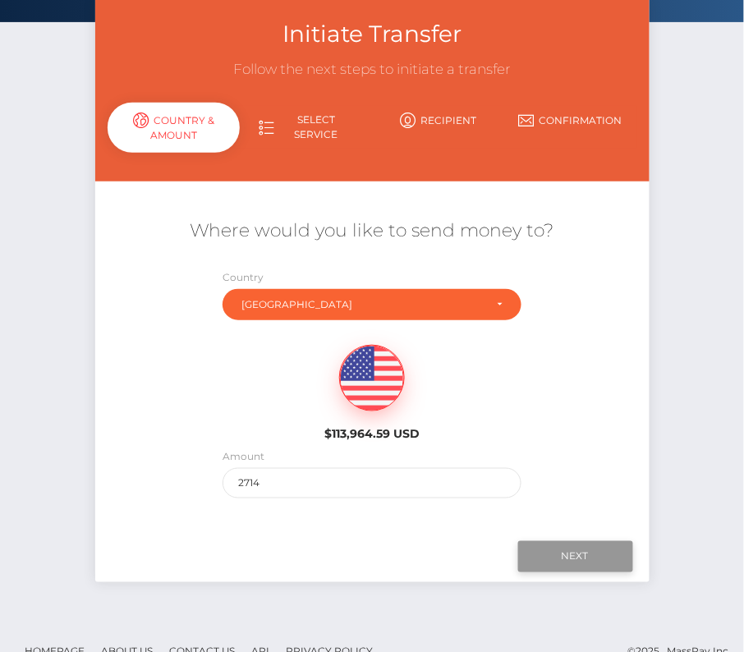
click at [598, 557] on input "Next" at bounding box center [575, 556] width 115 height 31
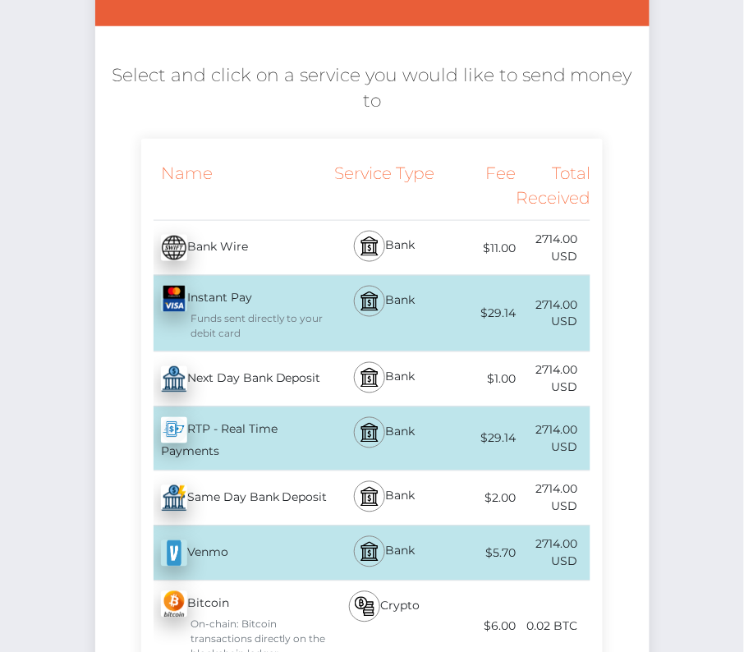
scroll to position [248, 0]
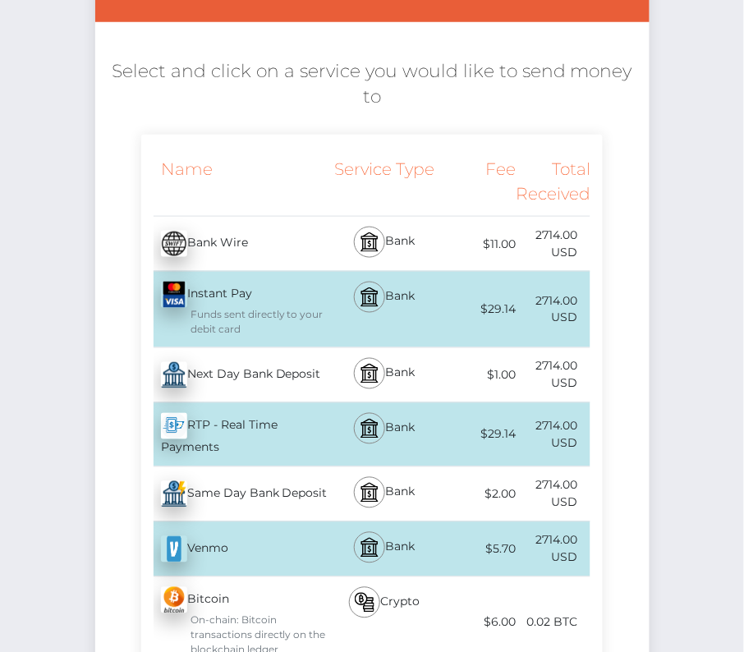
click at [263, 375] on div "Next Day Bank Deposit - USD" at bounding box center [234, 375] width 187 height 46
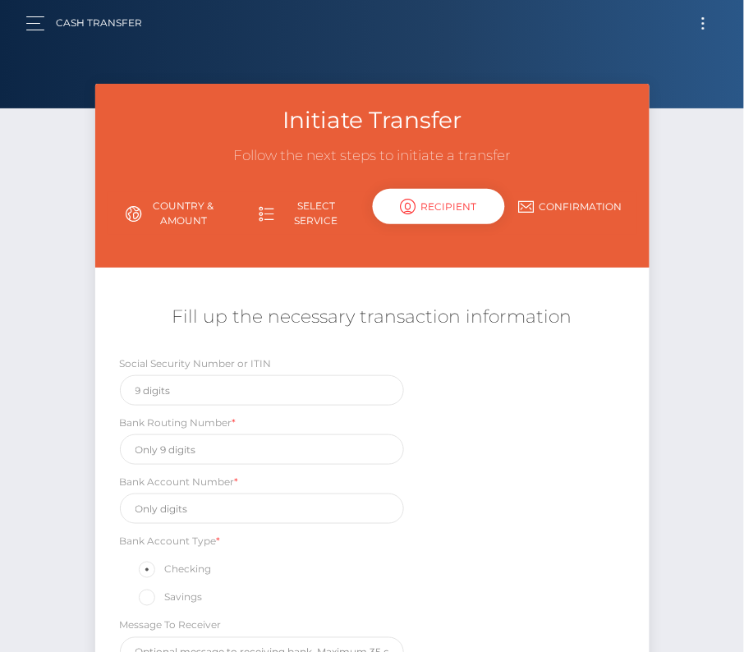
scroll to position [0, 0]
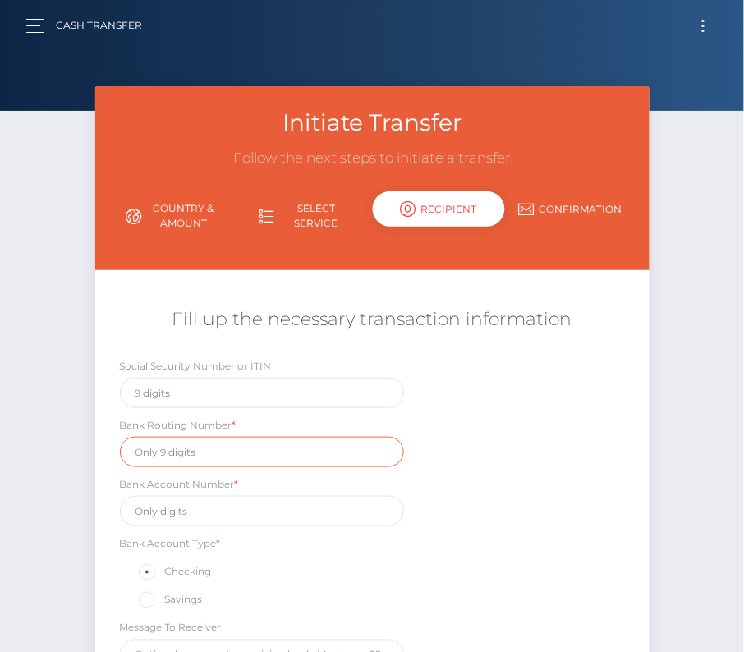
click at [192, 449] on input "text" at bounding box center [262, 452] width 284 height 30
paste input "122235821"
type input "122235821"
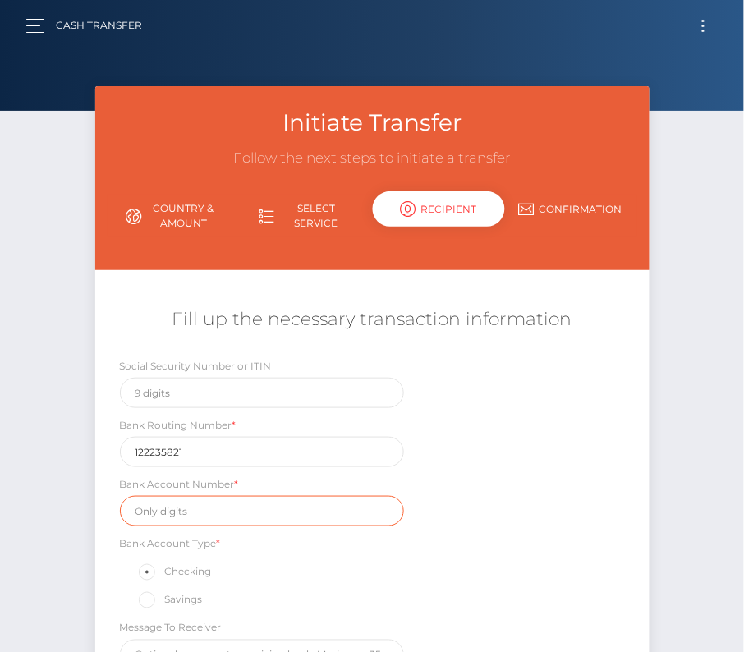
click at [176, 499] on input "text" at bounding box center [262, 511] width 284 height 30
paste input "153463032513"
type input "153463032513"
click at [412, 535] on div "Bank Account Type * Checking Savings" at bounding box center [262, 573] width 309 height 76
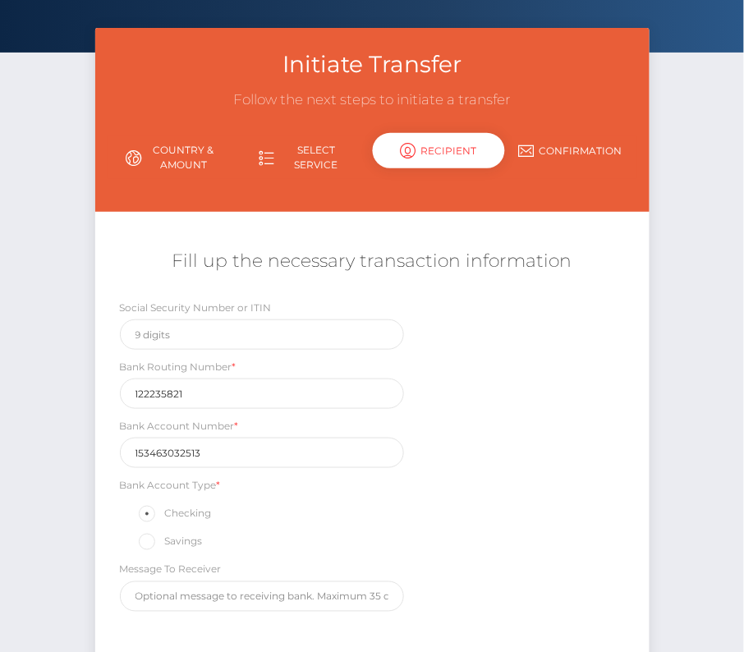
scroll to position [135, 0]
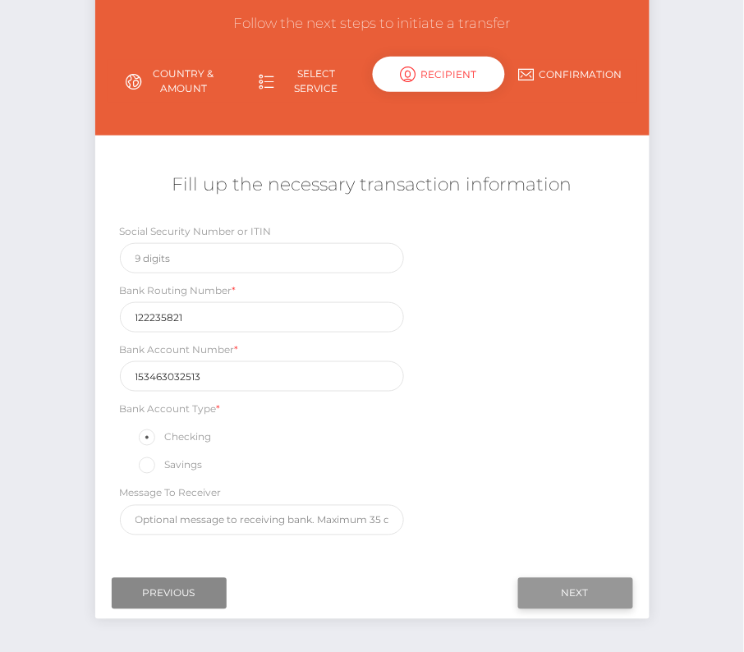
click at [605, 591] on input "Next" at bounding box center [575, 593] width 115 height 31
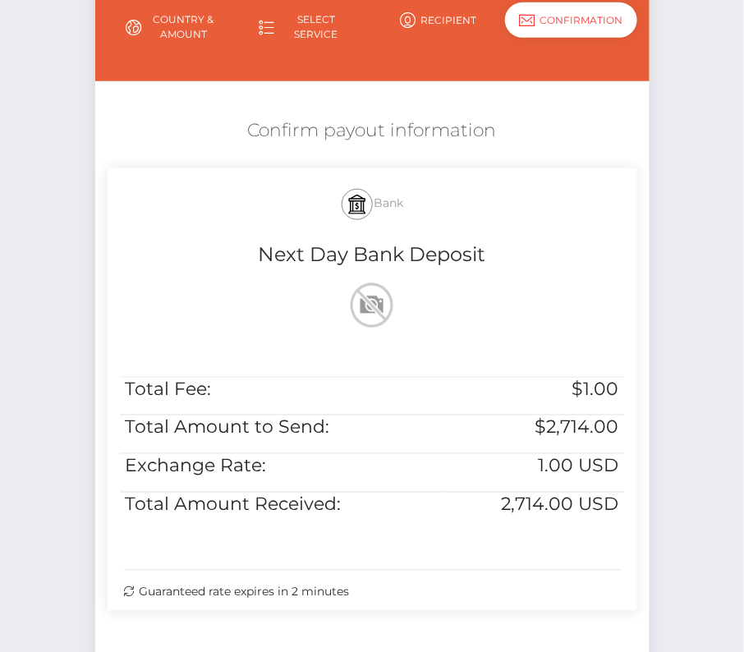
scroll to position [215, 0]
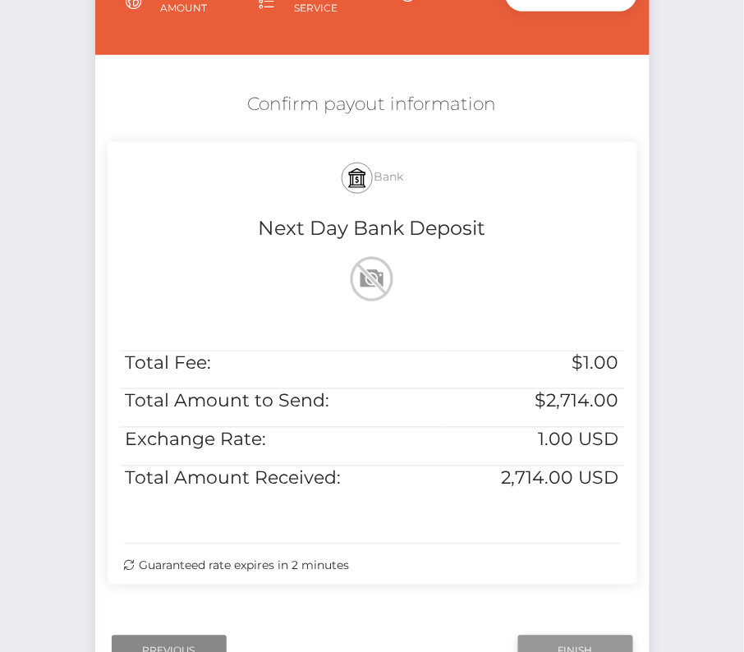
click at [566, 646] on input "Finish" at bounding box center [575, 651] width 115 height 31
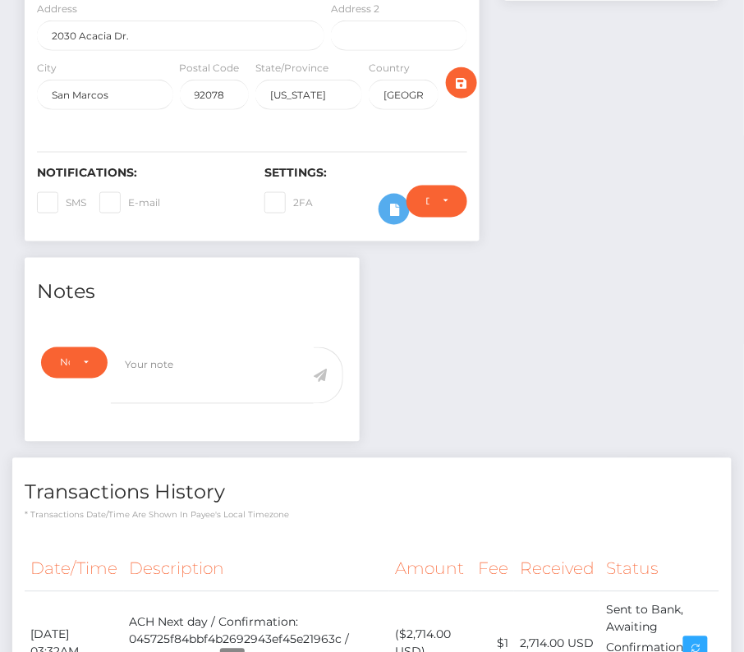
scroll to position [419, 0]
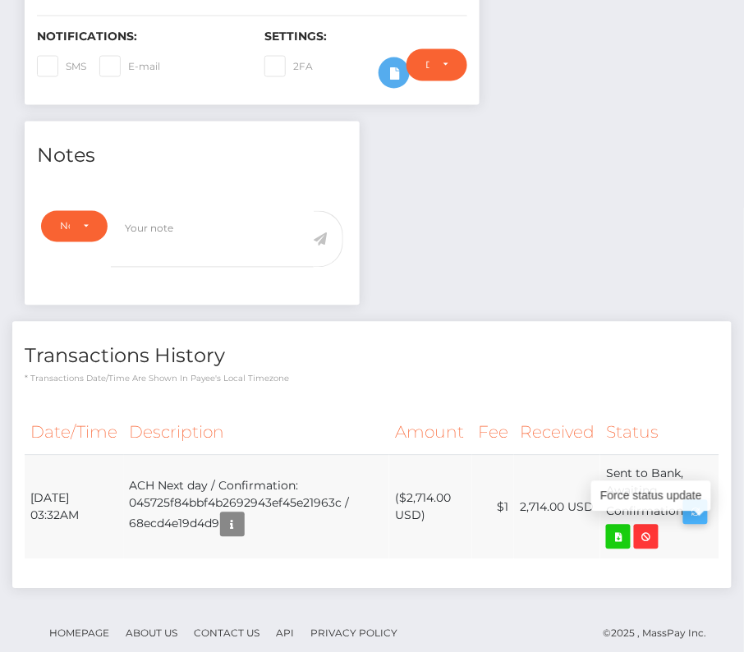
drag, startPoint x: 28, startPoint y: 513, endPoint x: 693, endPoint y: 539, distance: 665.1
click at [693, 539] on tr "October 13, 2025 03:32AM ACH Next day / Confirmation: 045725f84bbf4b2692943ef45…" at bounding box center [372, 508] width 695 height 104
copy tr "October 13, 2025 03:32AM ACH Next day / Confirmation: 045725f84bbf4b2692943ef45…"
click at [614, 548] on icon at bounding box center [619, 537] width 20 height 21
click at [0, 0] on div "Adam Richard Green - ID: Star-57035 CLOSED ACTIVE E-mail" at bounding box center [372, 177] width 744 height 1020
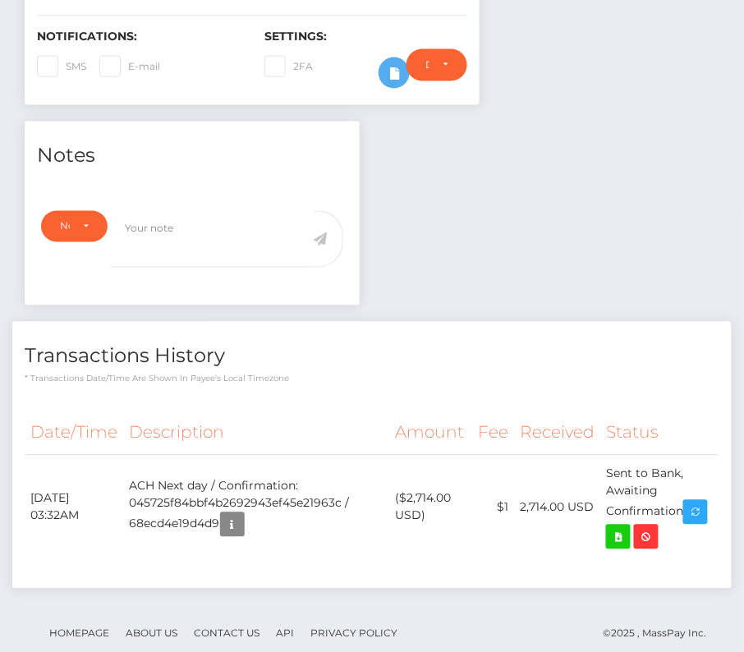
click at [452, 371] on h4 "Transactions History" at bounding box center [372, 357] width 695 height 29
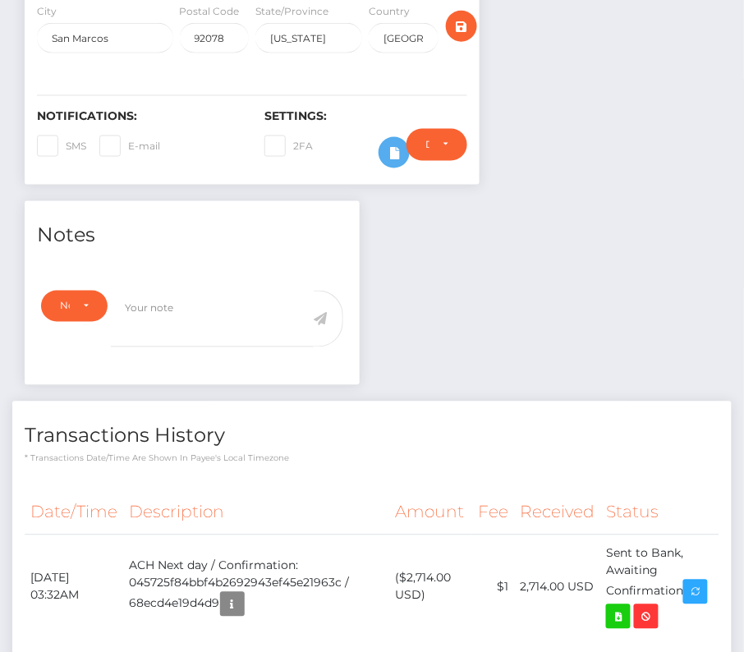
scroll to position [0, 0]
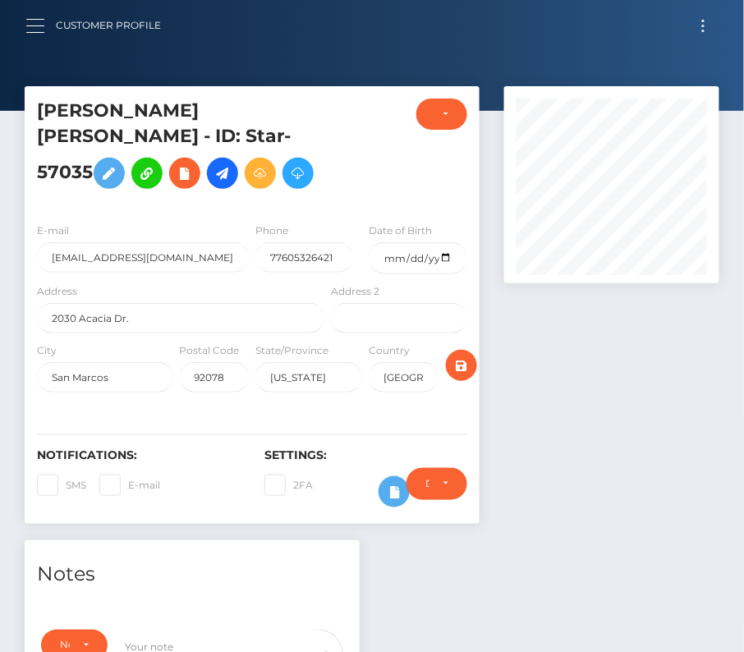
click at [32, 24] on button "button" at bounding box center [40, 26] width 30 height 22
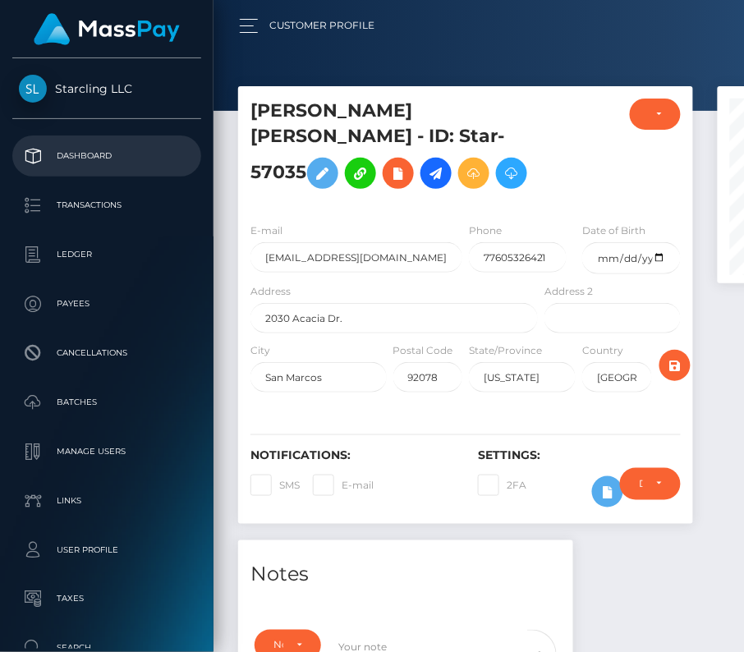
click at [87, 158] on p "Dashboard" at bounding box center [107, 156] width 176 height 25
